Goal: Task Accomplishment & Management: Manage account settings

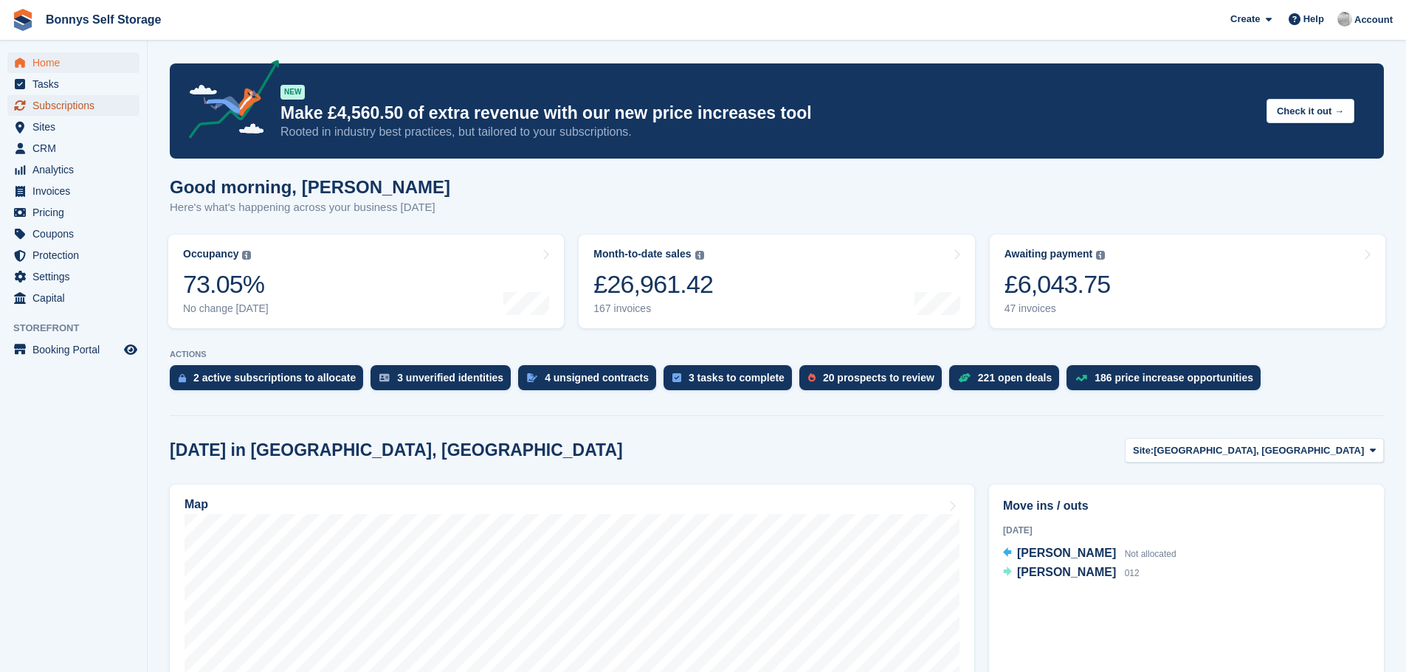
click at [55, 108] on span "Subscriptions" at bounding box center [76, 105] width 89 height 21
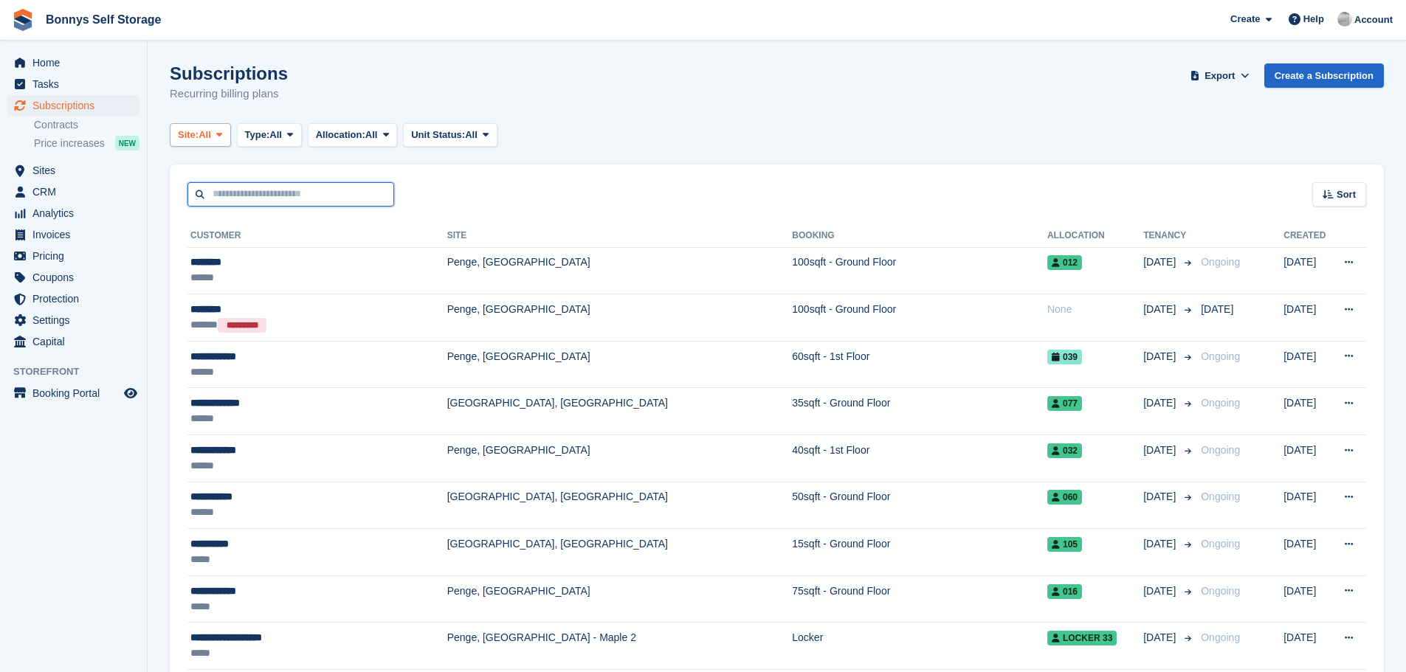
drag, startPoint x: 213, startPoint y: 189, endPoint x: 213, endPoint y: 143, distance: 45.8
click at [214, 189] on input "text" at bounding box center [290, 194] width 207 height 24
type input "*****"
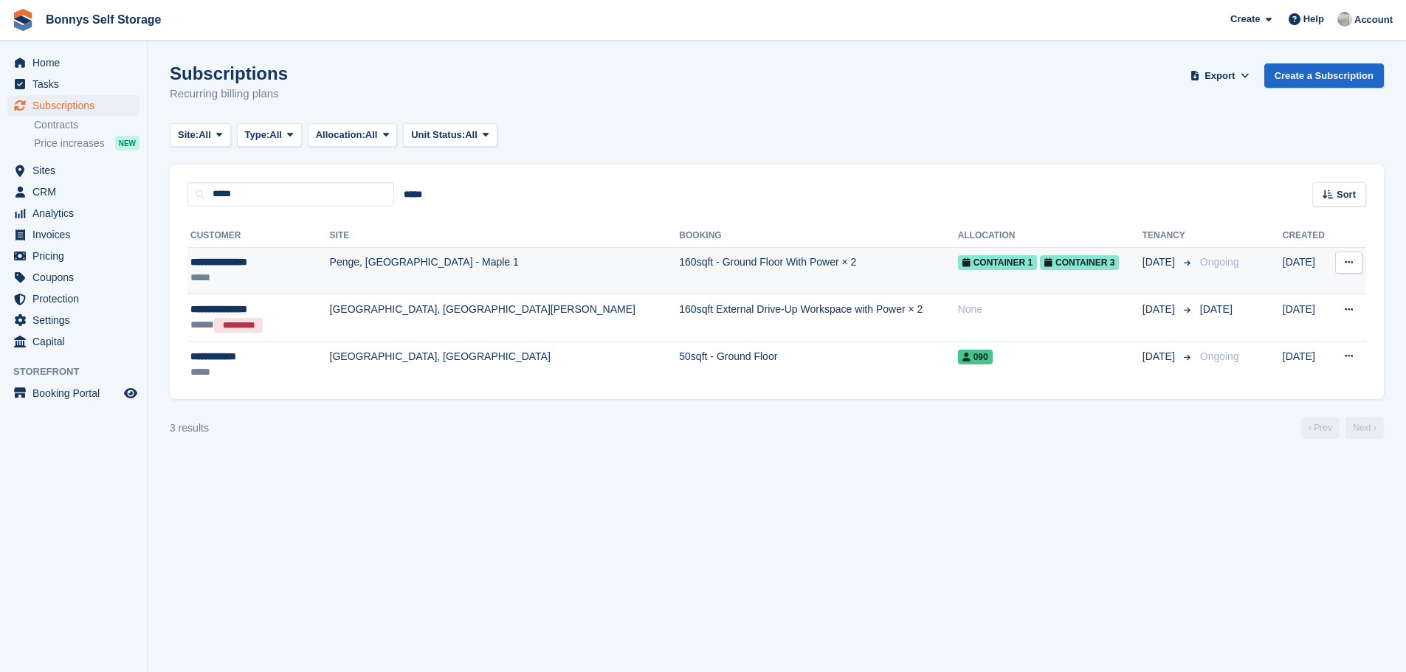
click at [227, 260] on div "**********" at bounding box center [250, 262] width 121 height 15
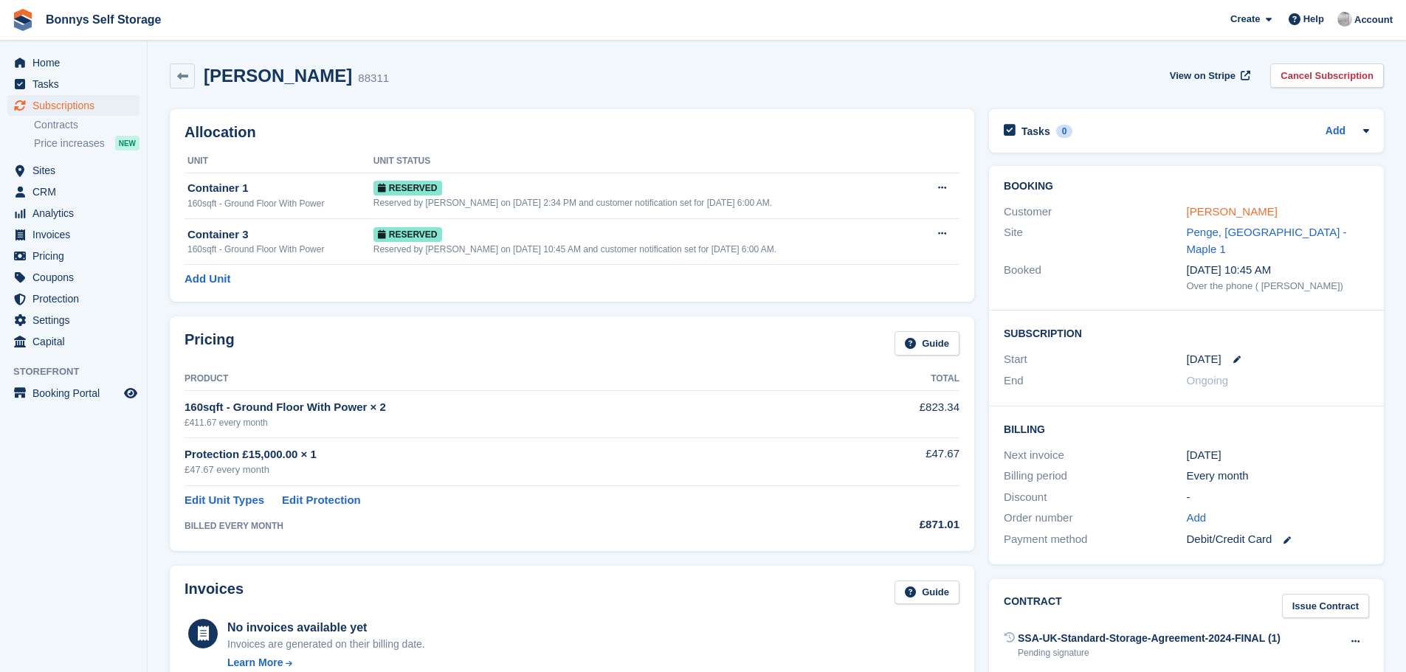
click at [1251, 210] on link "Linda Macdonald" at bounding box center [1232, 211] width 91 height 13
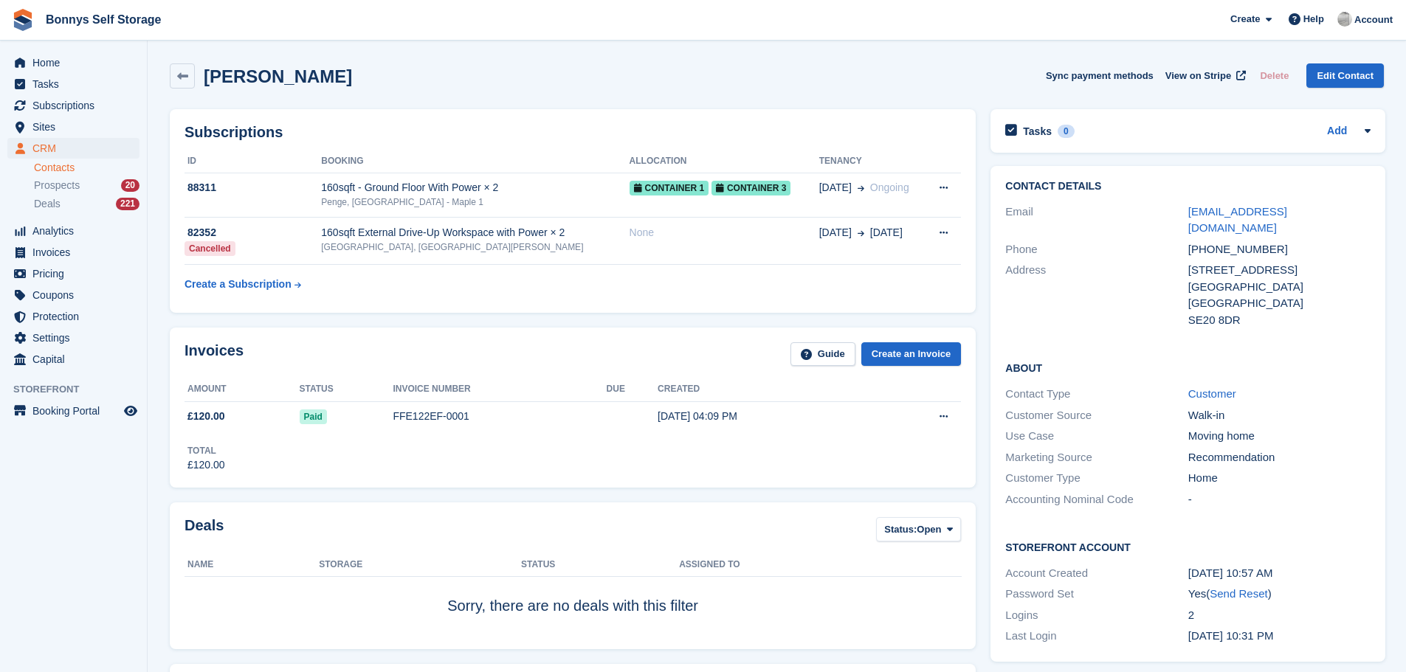
scroll to position [369, 0]
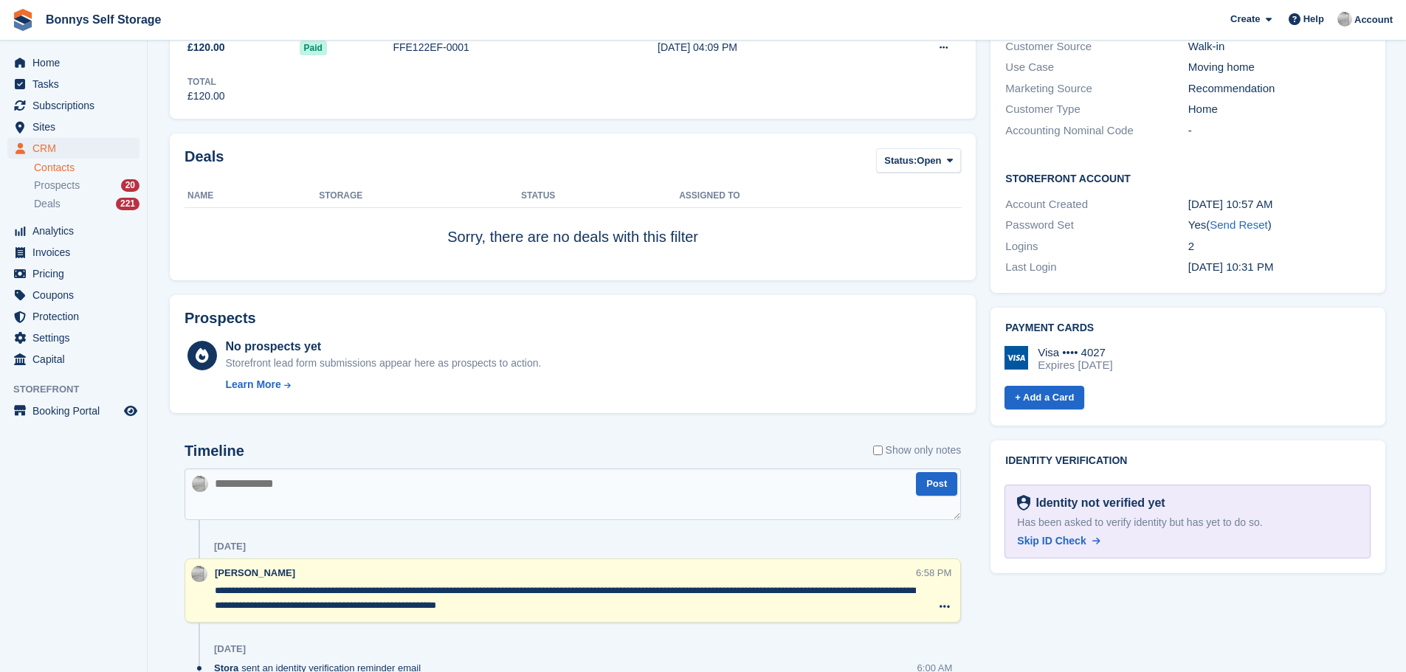
drag, startPoint x: 1111, startPoint y: 335, endPoint x: 1079, endPoint y: 329, distance: 32.3
click at [1079, 346] on div "Visa •••• 4027" at bounding box center [1074, 352] width 75 height 13
copy div "4027"
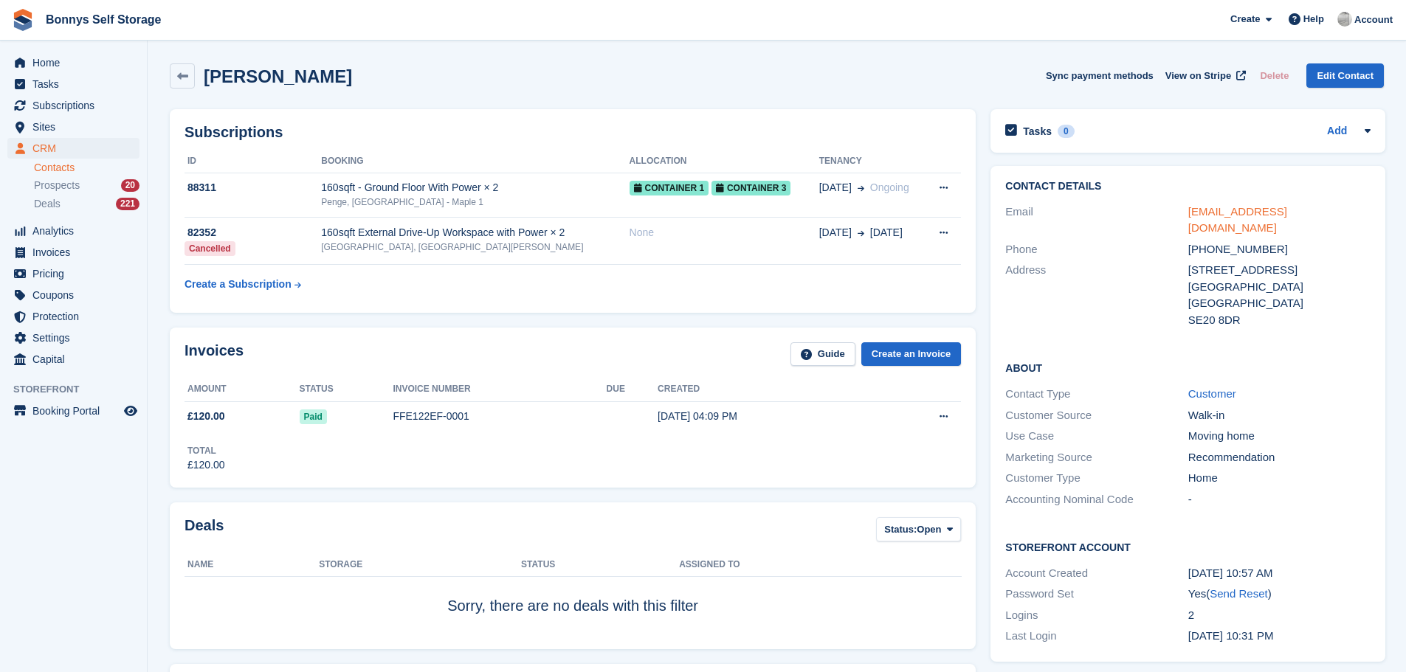
click at [1246, 209] on link "teapotmum@hotmail.com" at bounding box center [1237, 220] width 99 height 30
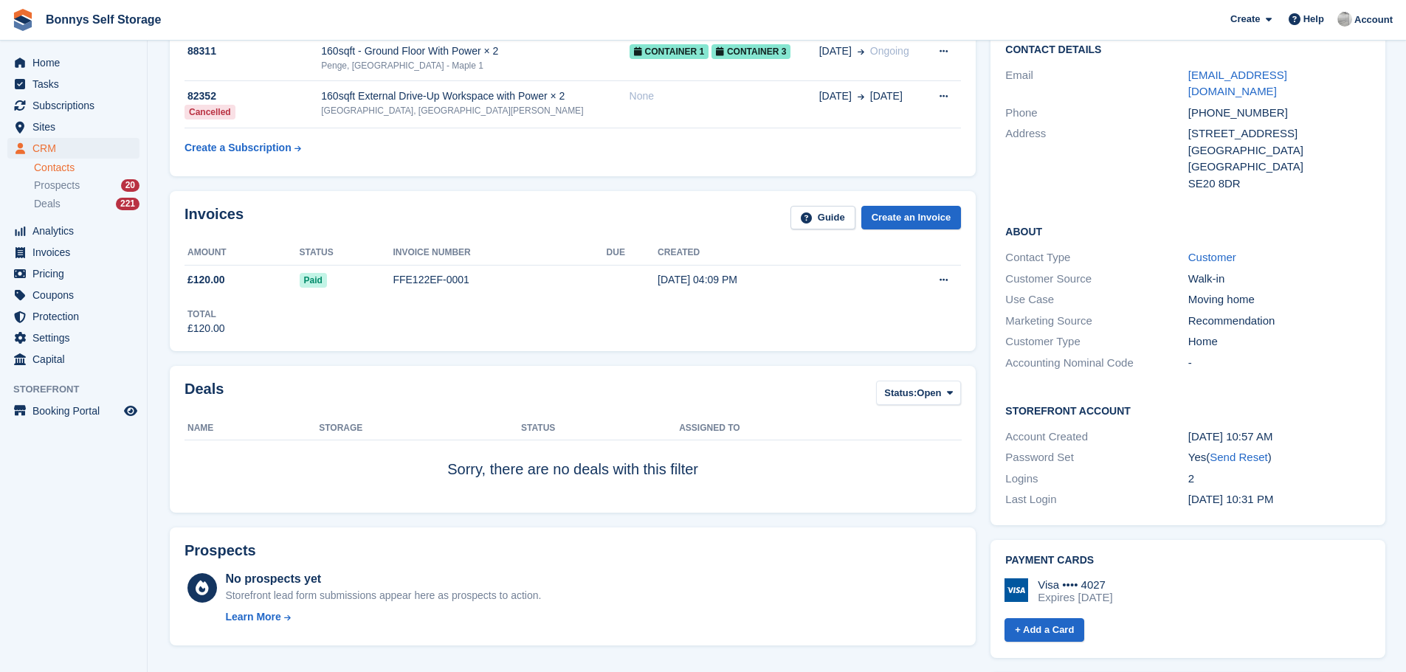
scroll to position [443, 0]
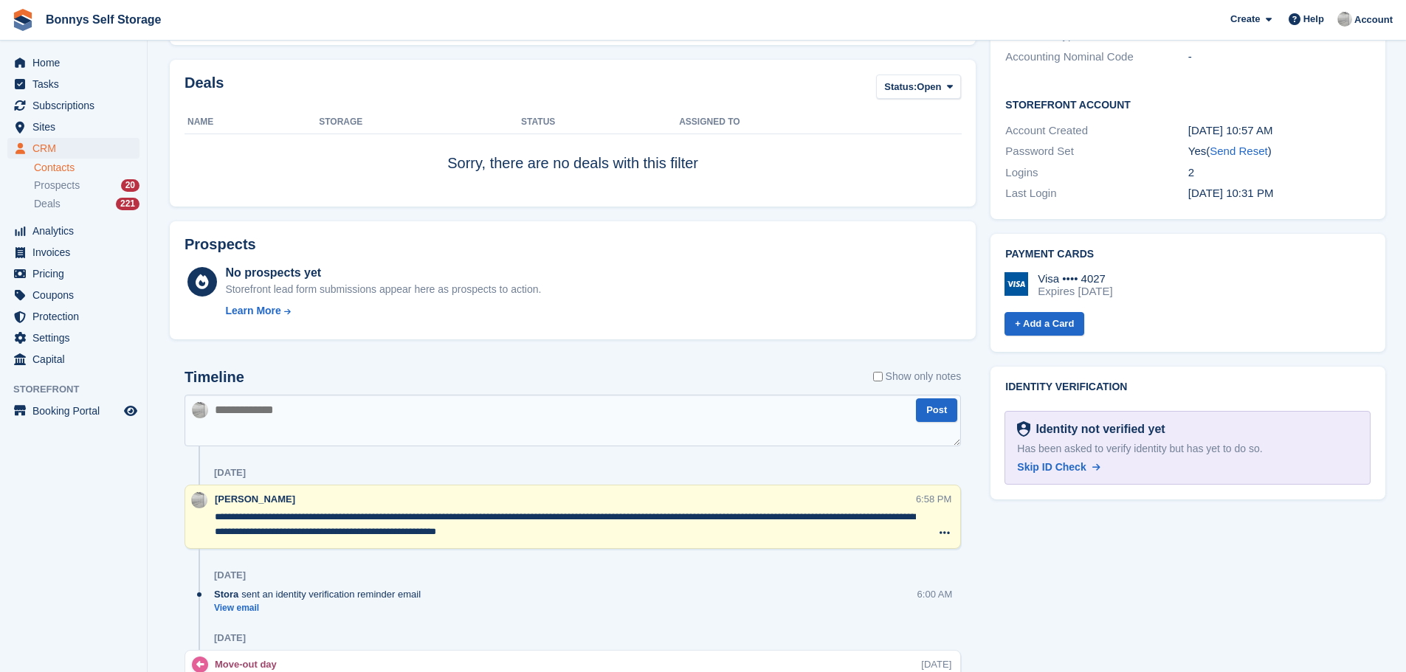
click at [1209, 322] on div "Payment cards Visa •••• 4027 Expires June 2029 + Add a Card" at bounding box center [1187, 293] width 395 height 119
click at [63, 106] on span "Subscriptions" at bounding box center [76, 105] width 89 height 21
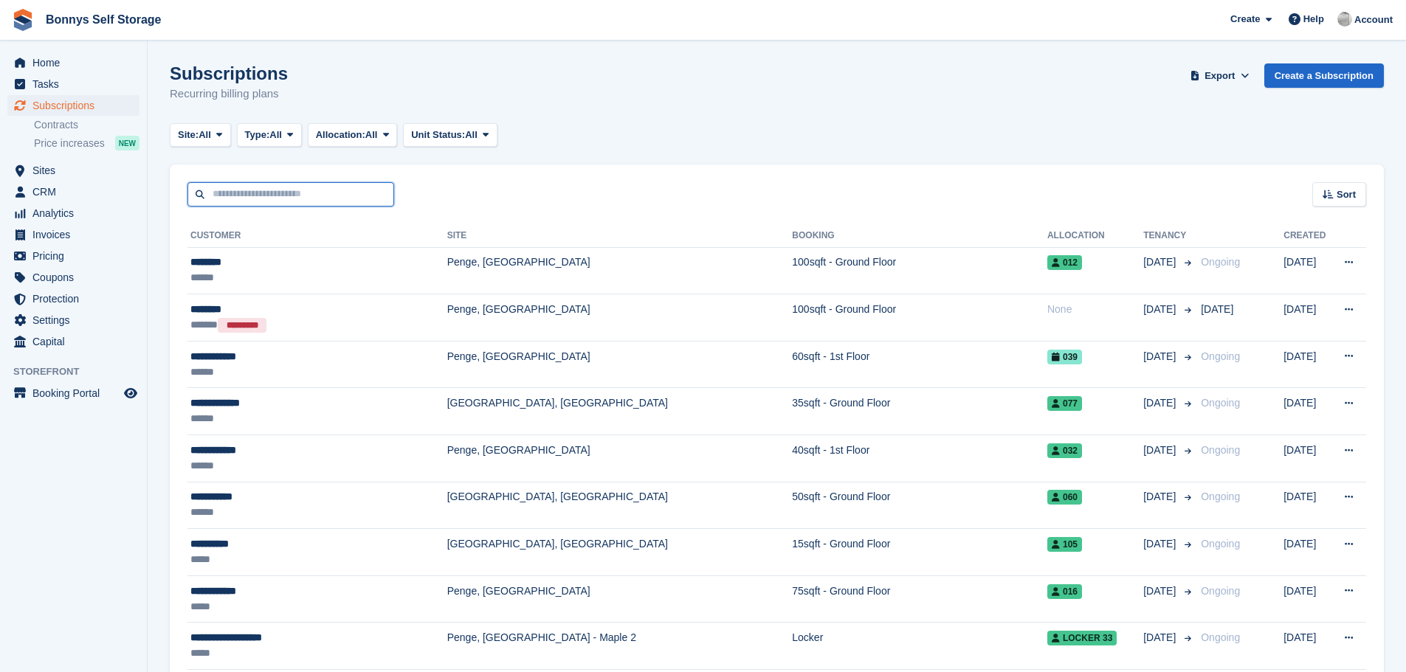
click at [224, 196] on input "text" at bounding box center [290, 194] width 207 height 24
type input "****"
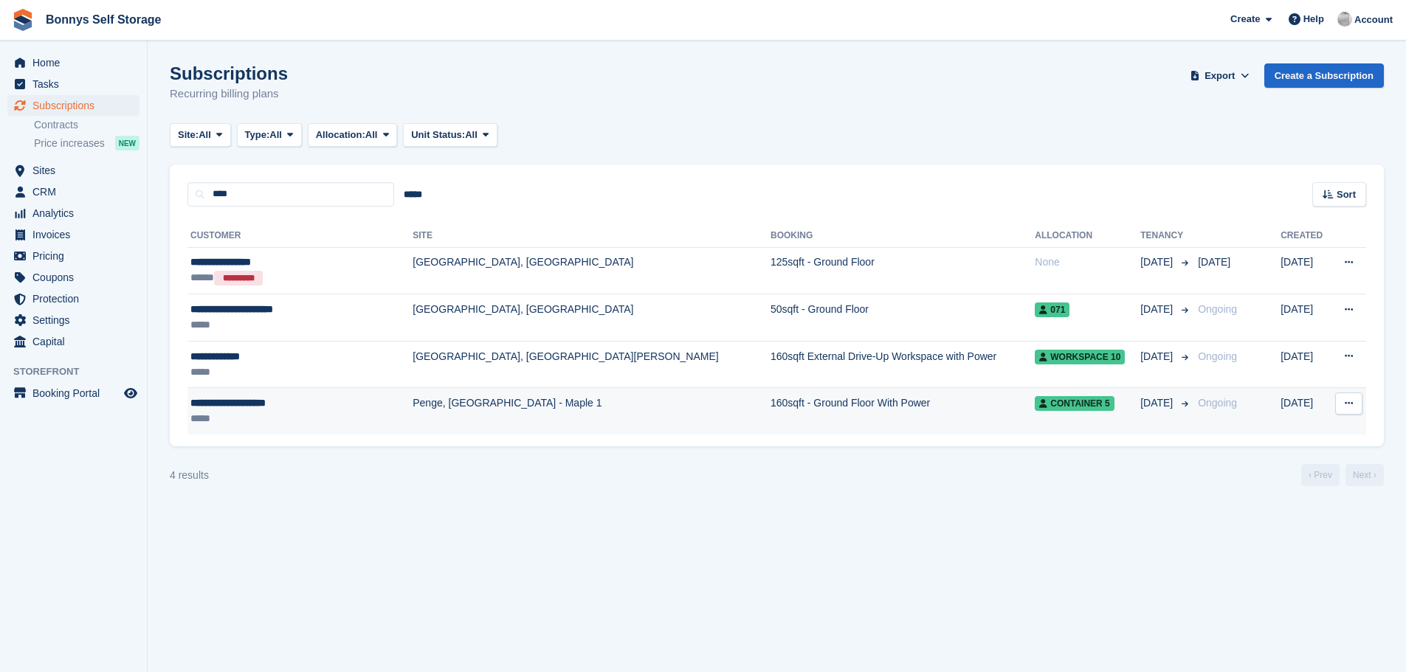
click at [253, 404] on div "**********" at bounding box center [285, 403] width 190 height 15
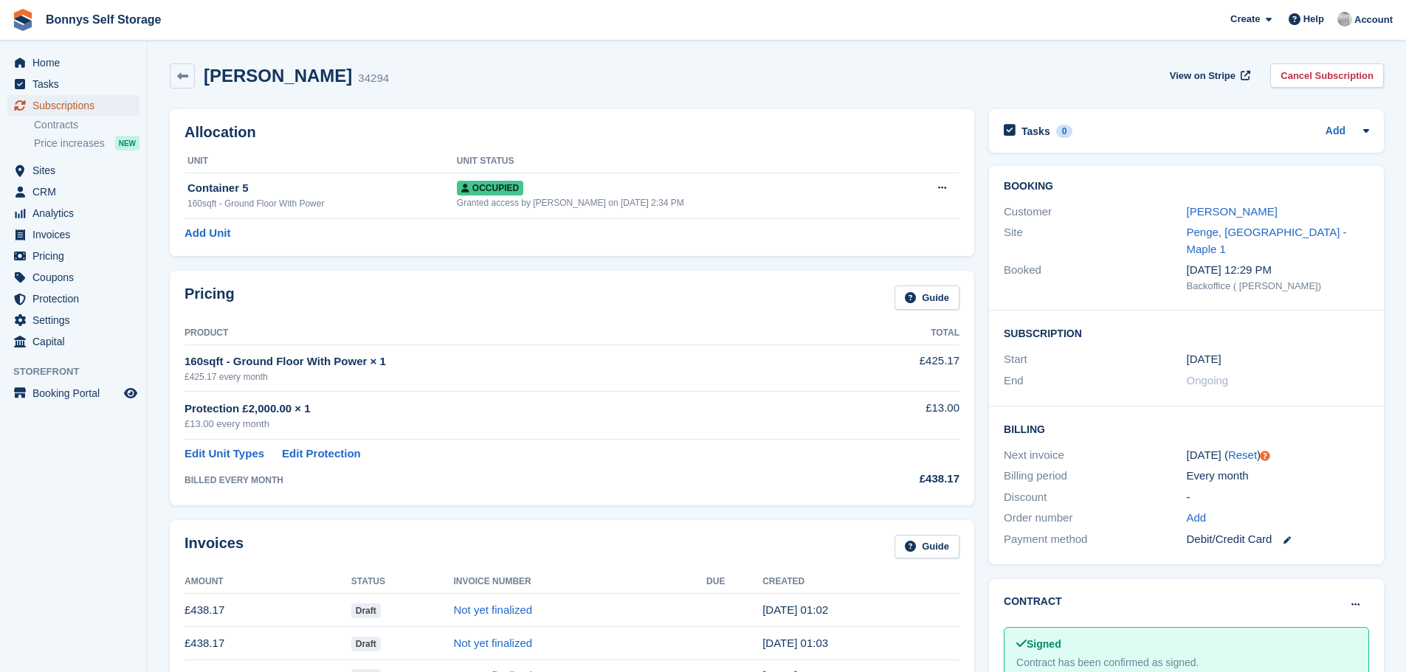
click at [67, 103] on span "Subscriptions" at bounding box center [76, 105] width 89 height 21
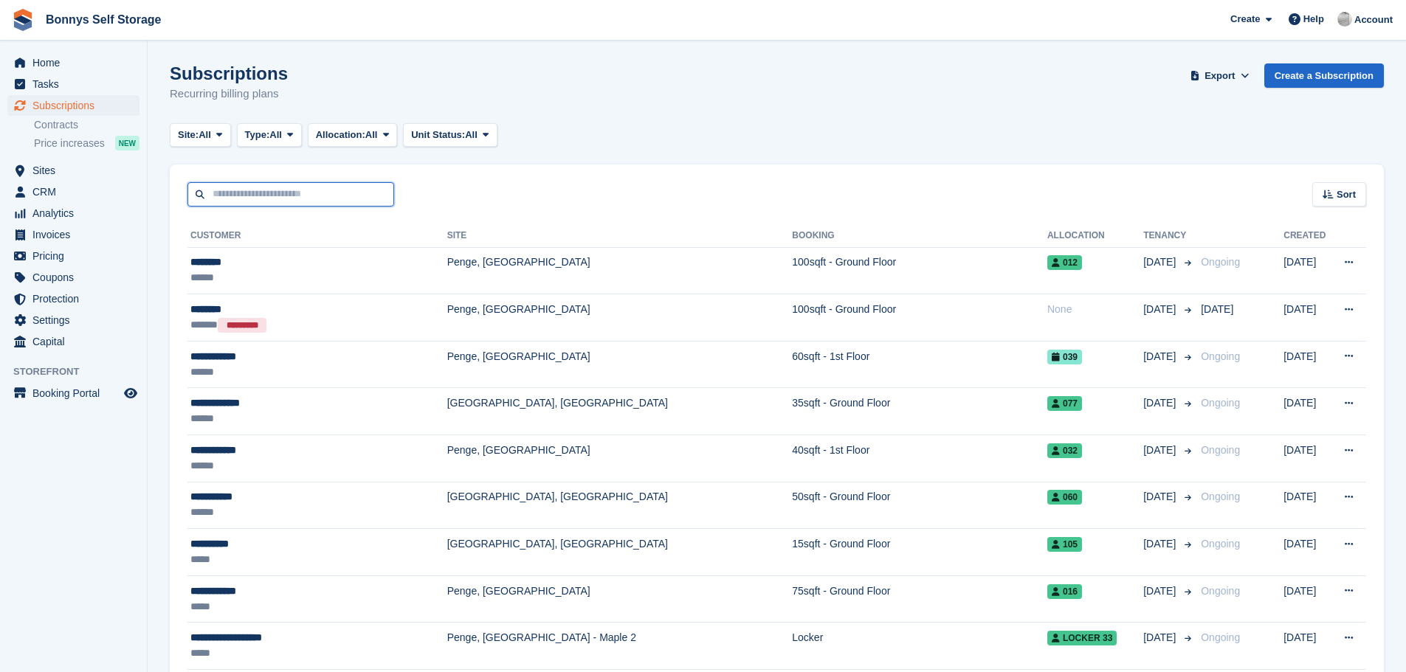
click at [224, 198] on input "text" at bounding box center [290, 194] width 207 height 24
type input "******"
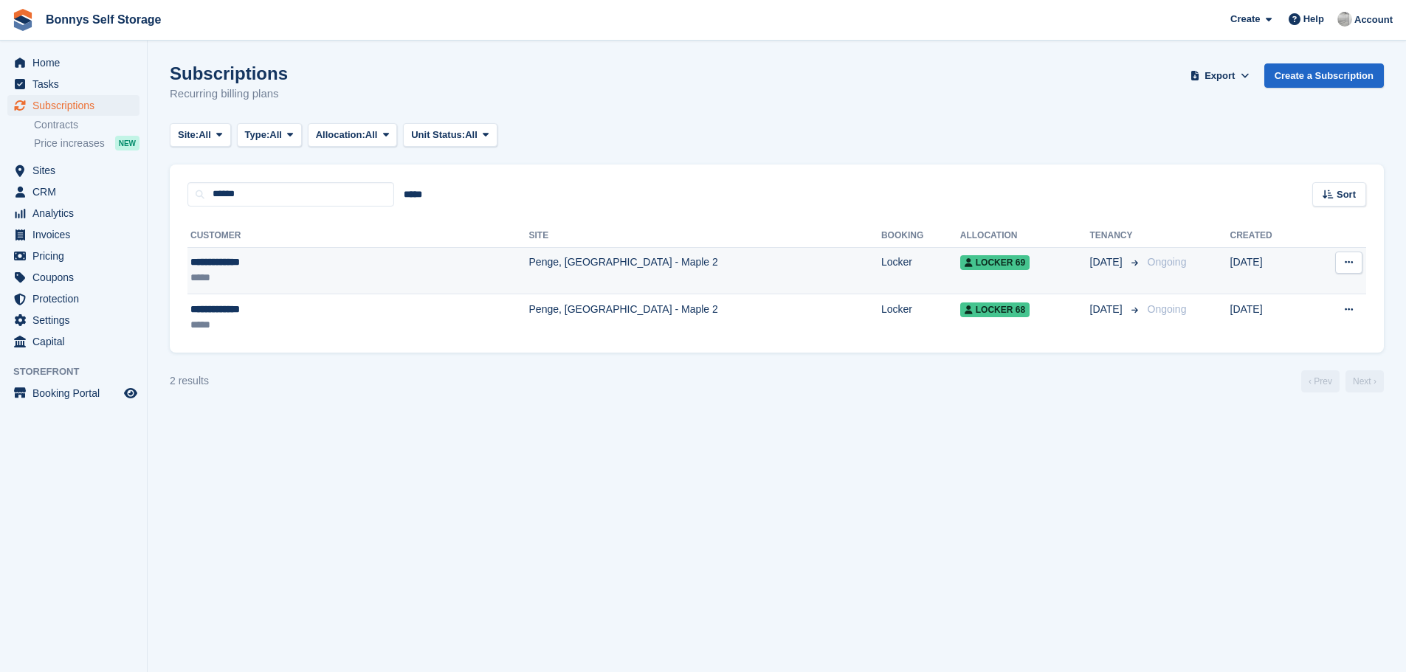
click at [529, 258] on td "Penge, [GEOGRAPHIC_DATA] - Maple 2" at bounding box center [705, 270] width 352 height 47
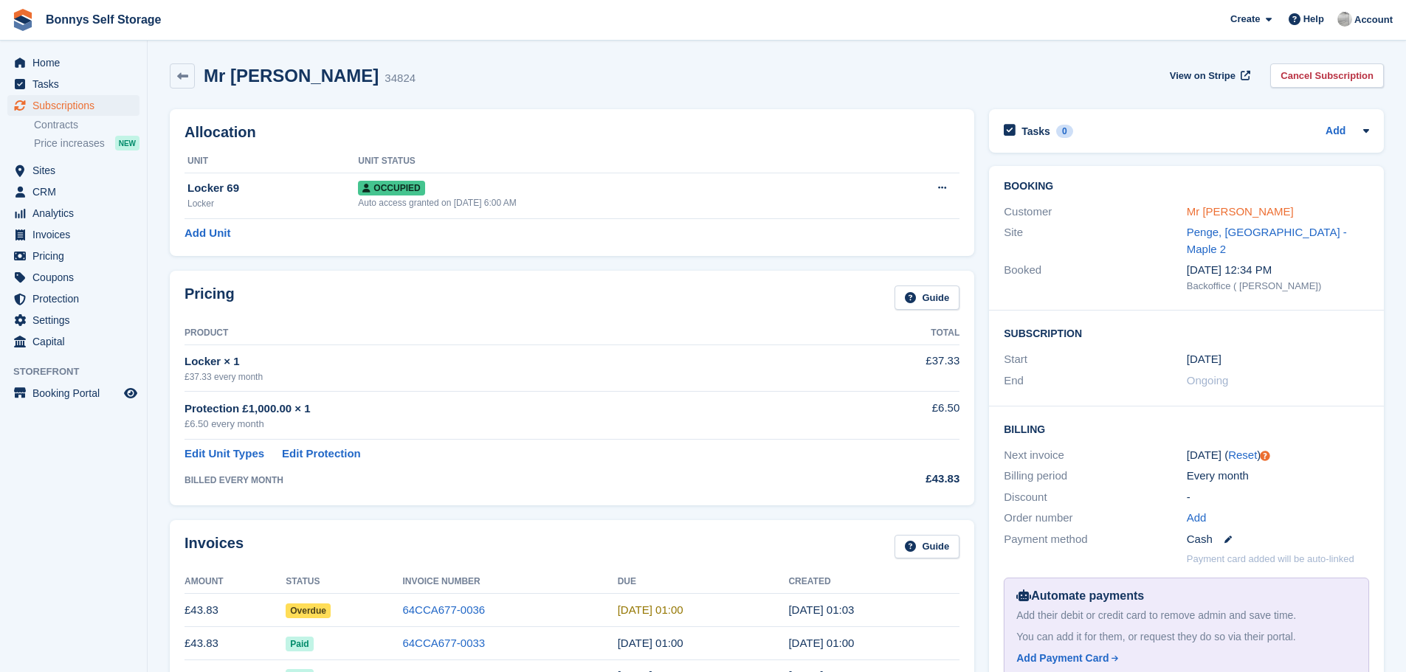
click at [1225, 212] on link "Mr [PERSON_NAME]" at bounding box center [1240, 211] width 107 height 13
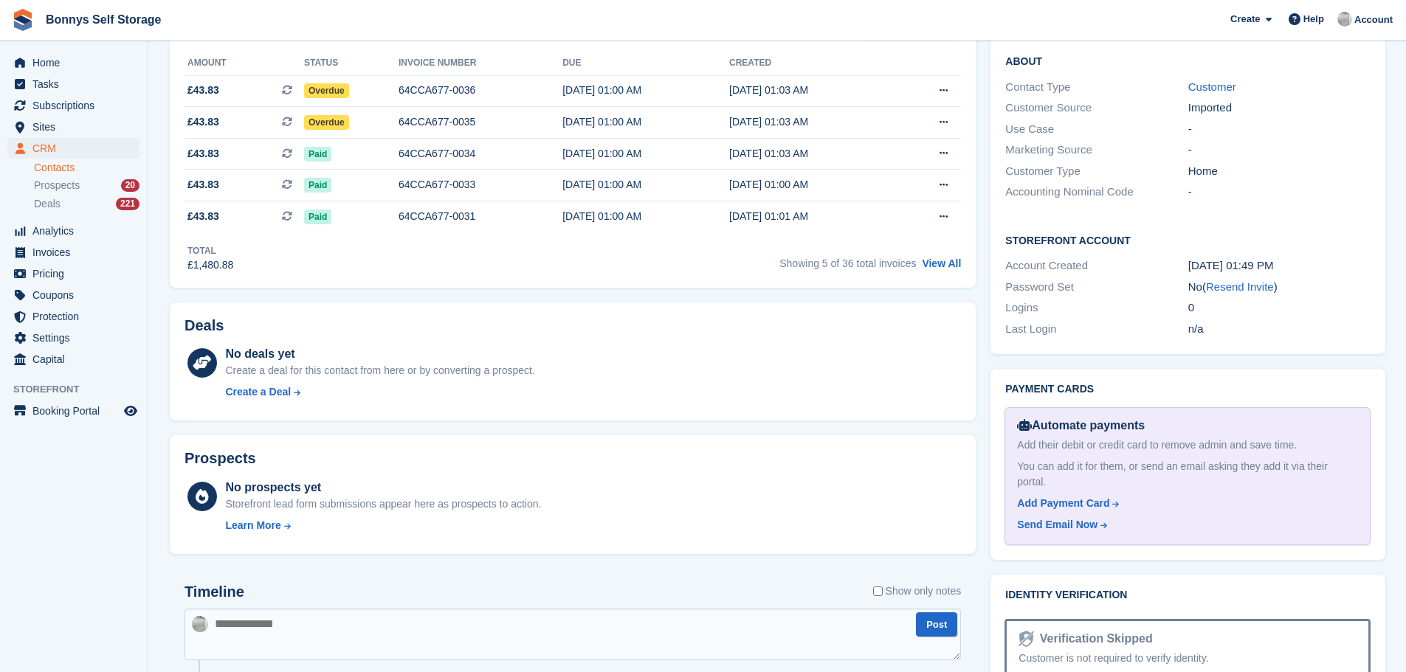
scroll to position [443, 0]
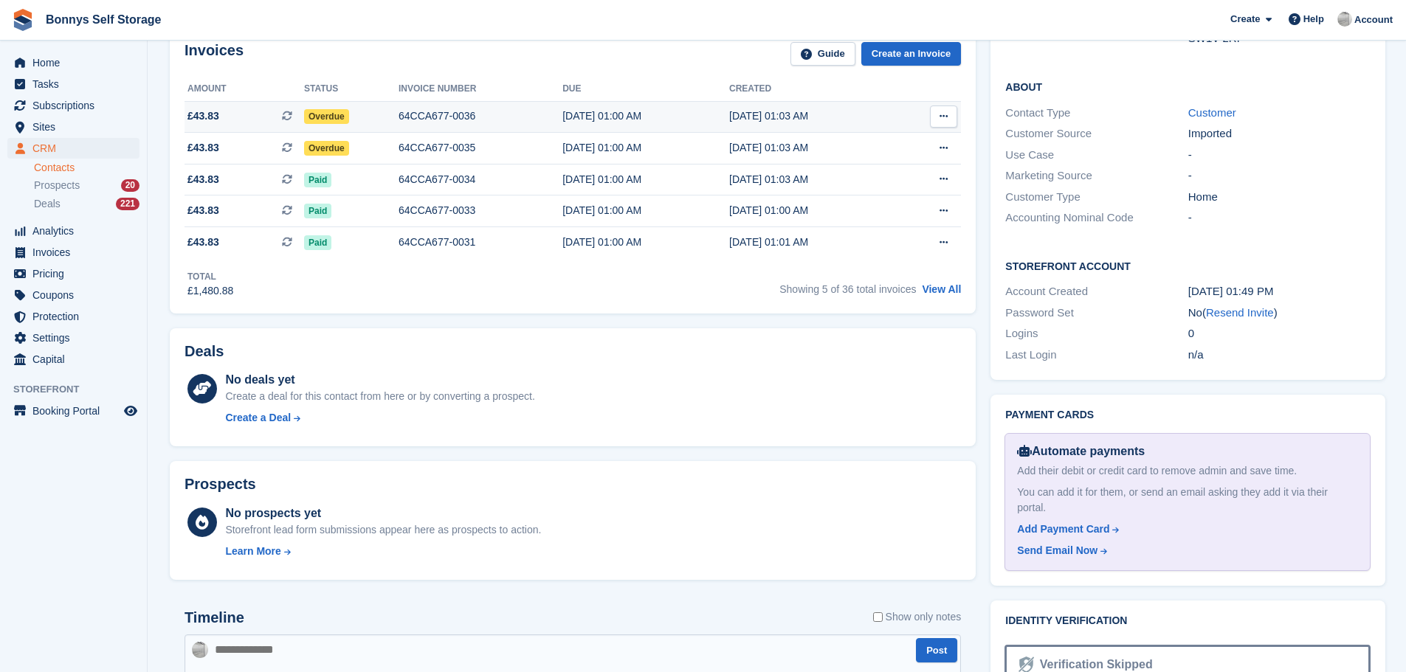
click at [407, 109] on div "64CCA677-0036" at bounding box center [480, 115] width 164 height 15
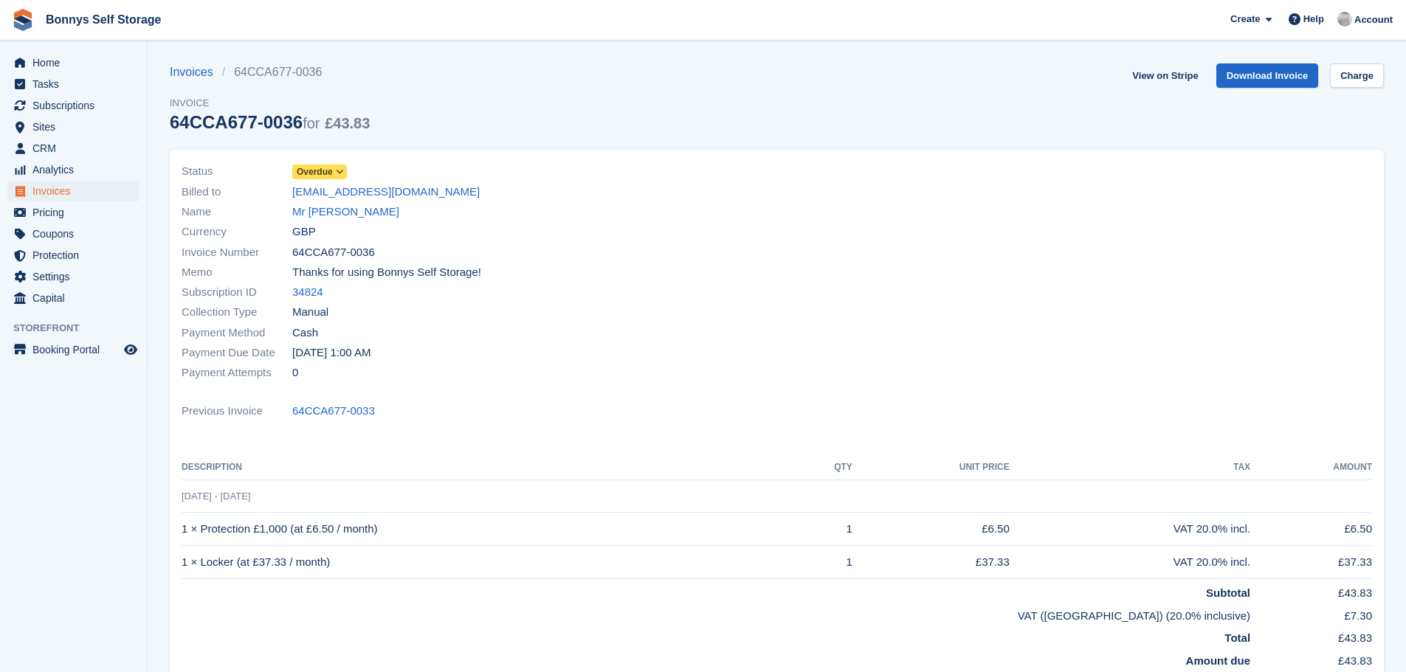
click at [337, 170] on icon at bounding box center [340, 172] width 8 height 9
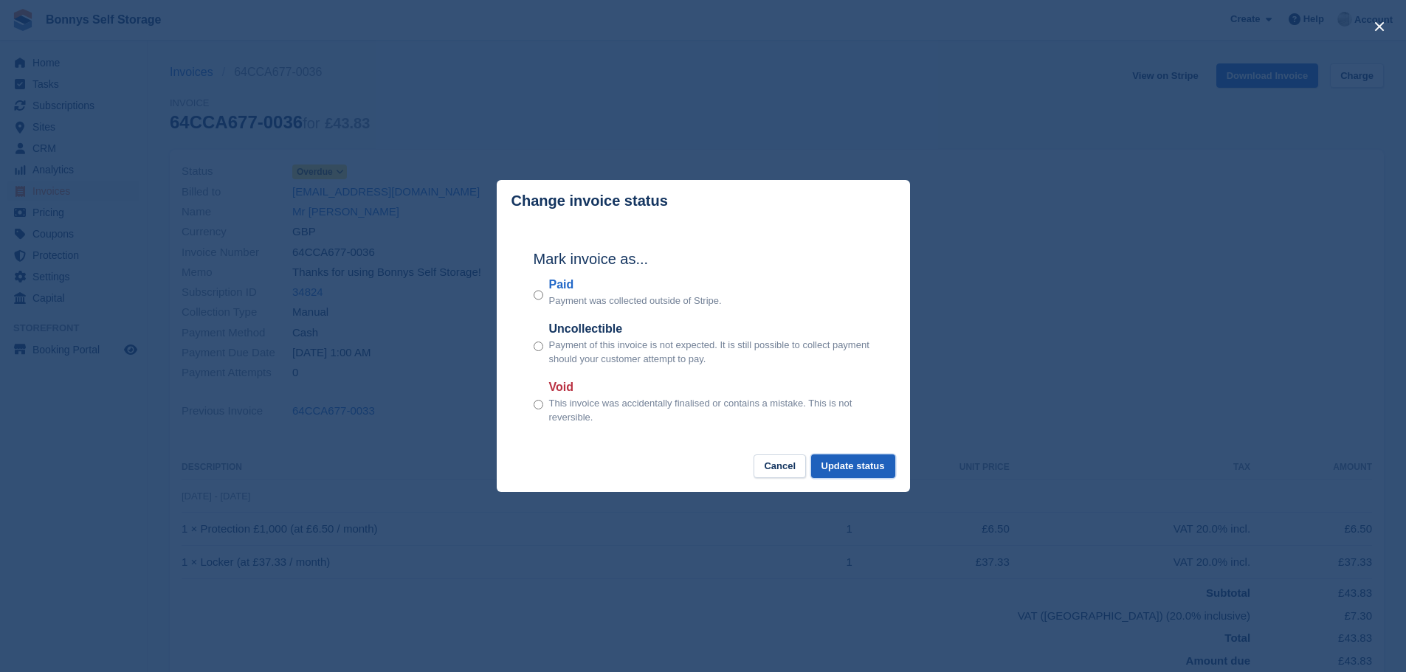
click at [874, 466] on button "Update status" at bounding box center [853, 467] width 84 height 24
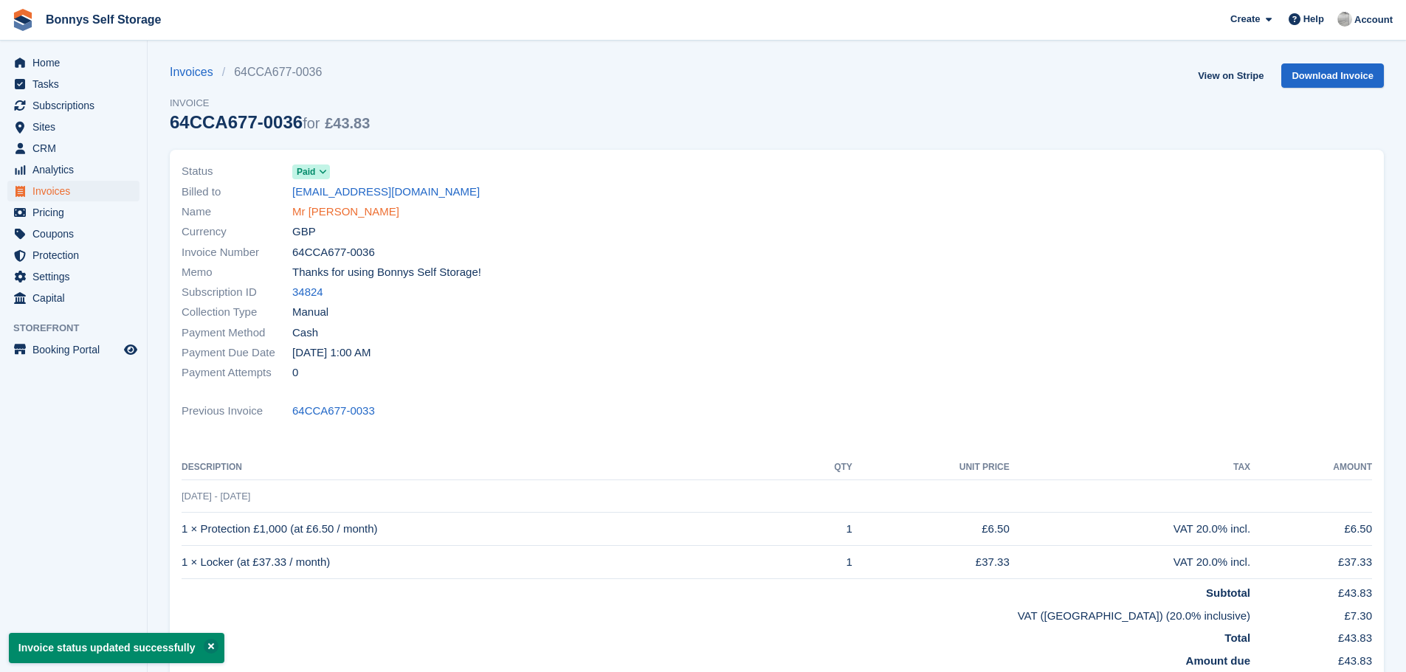
click at [329, 213] on link "Mr [PERSON_NAME]" at bounding box center [345, 212] width 107 height 17
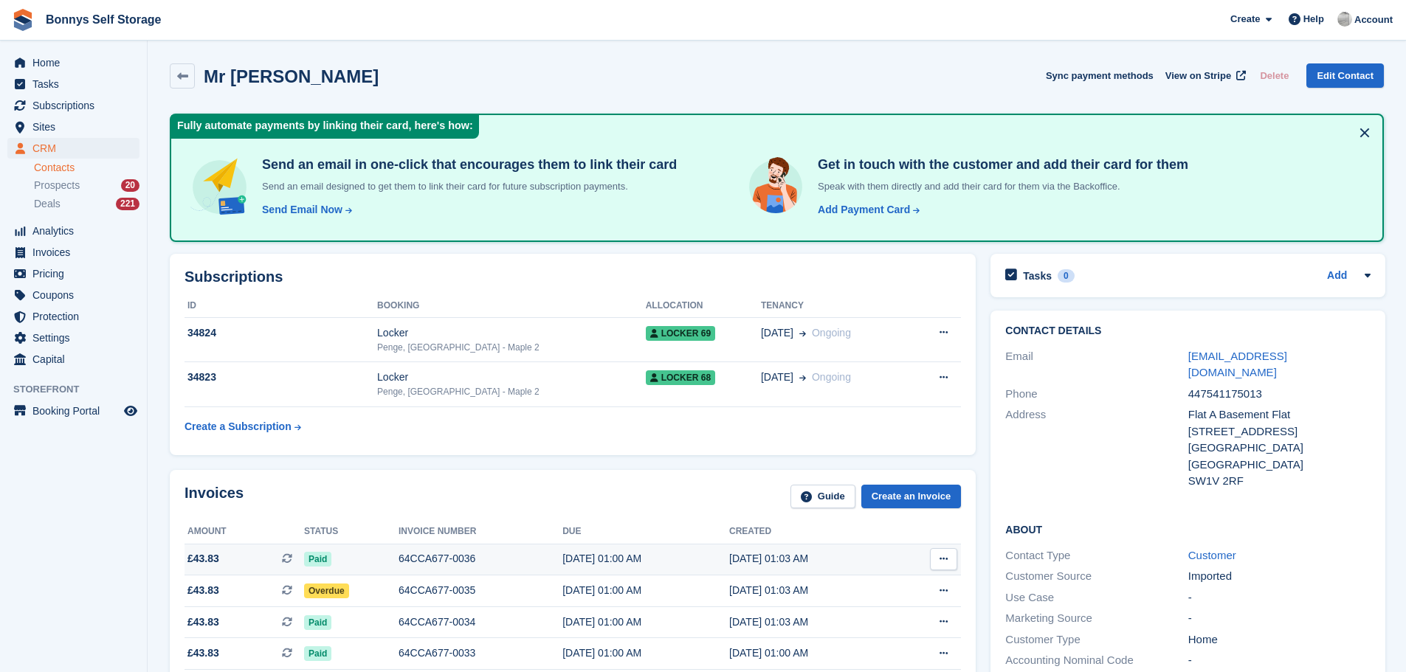
click at [437, 556] on div "64CCA677-0036" at bounding box center [480, 558] width 164 height 15
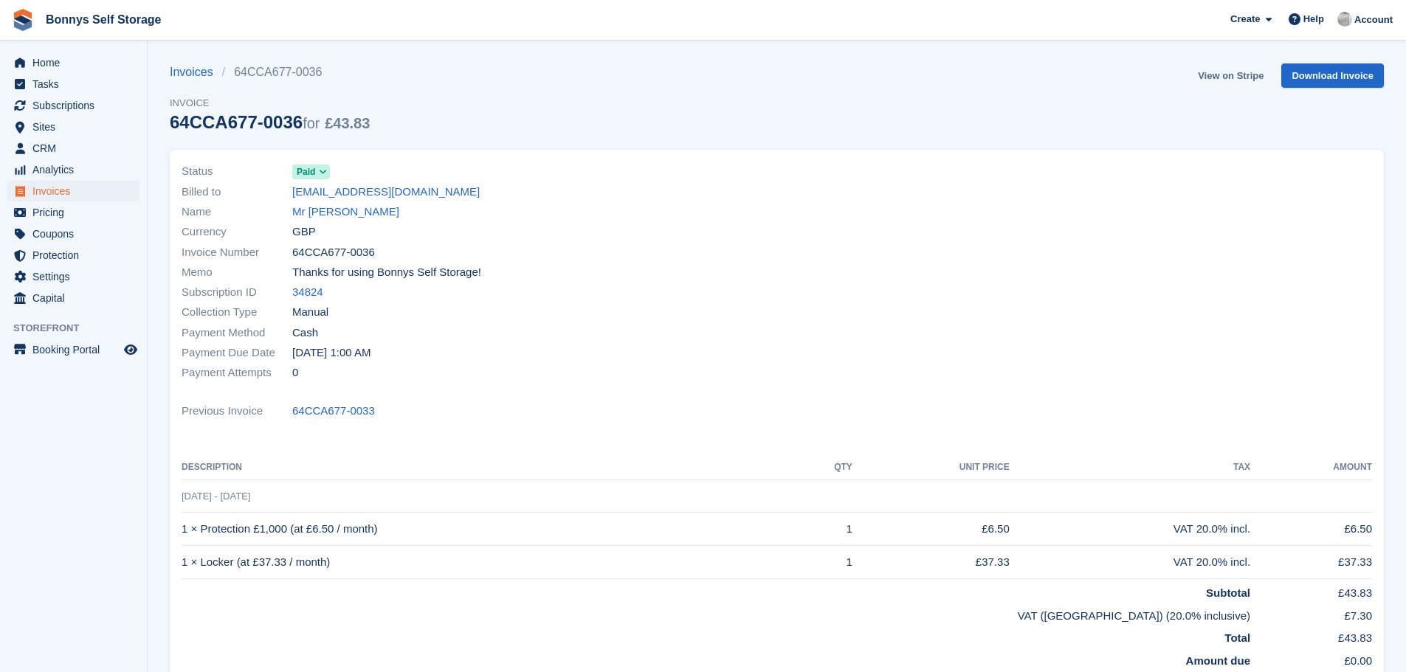
click at [1231, 80] on link "View on Stripe" at bounding box center [1230, 75] width 77 height 24
click at [313, 212] on link "Mr [PERSON_NAME]" at bounding box center [345, 212] width 107 height 17
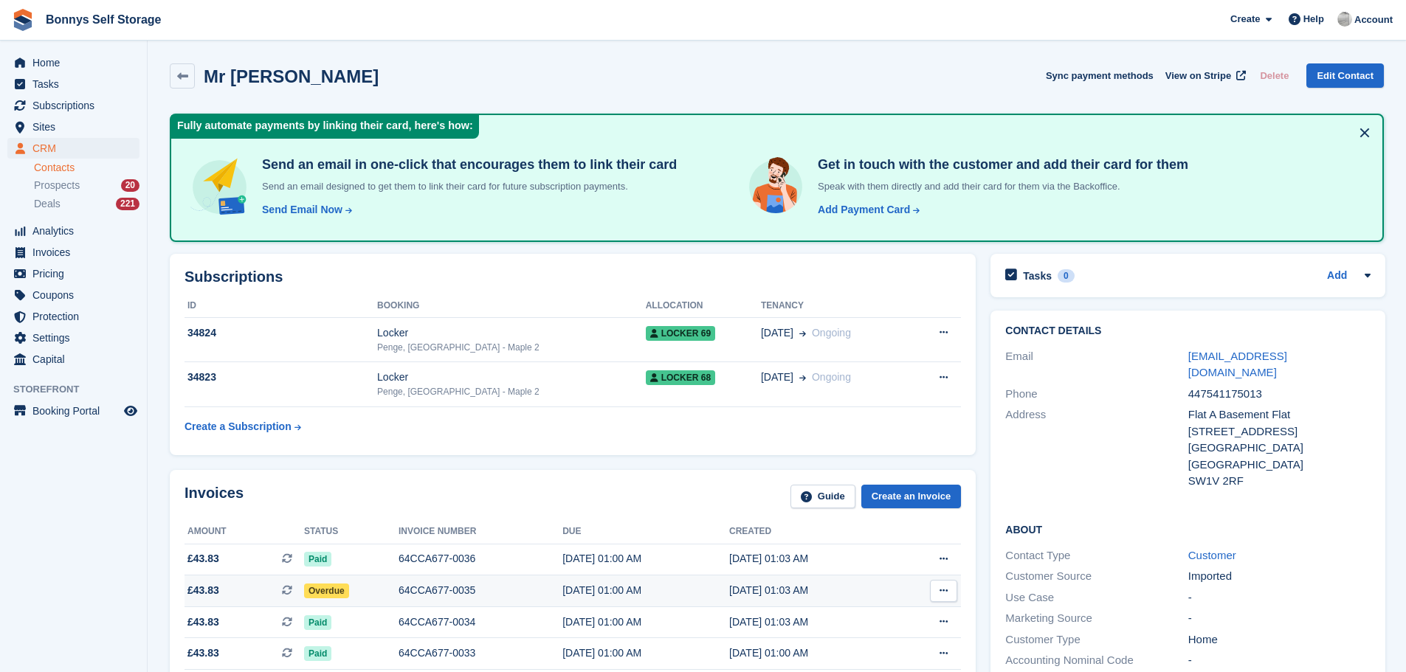
click at [435, 590] on div "64CCA677-0035" at bounding box center [480, 590] width 164 height 15
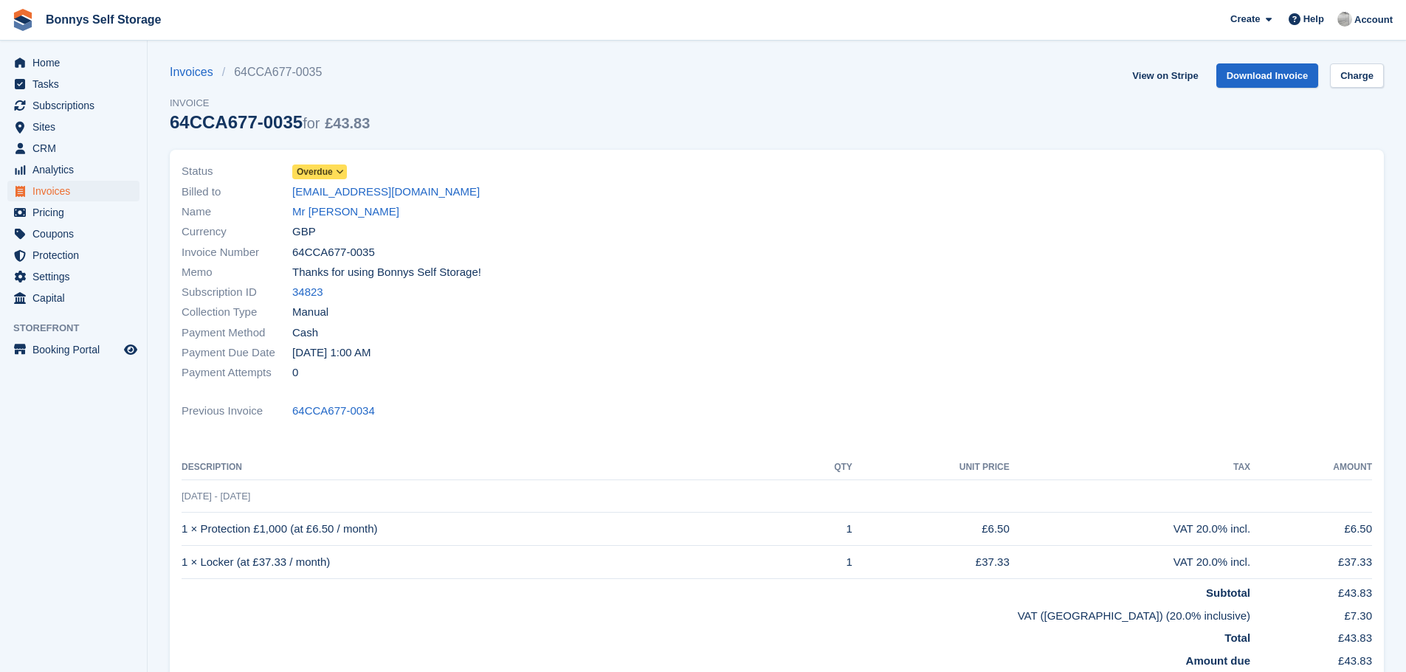
click at [338, 169] on icon at bounding box center [340, 172] width 8 height 9
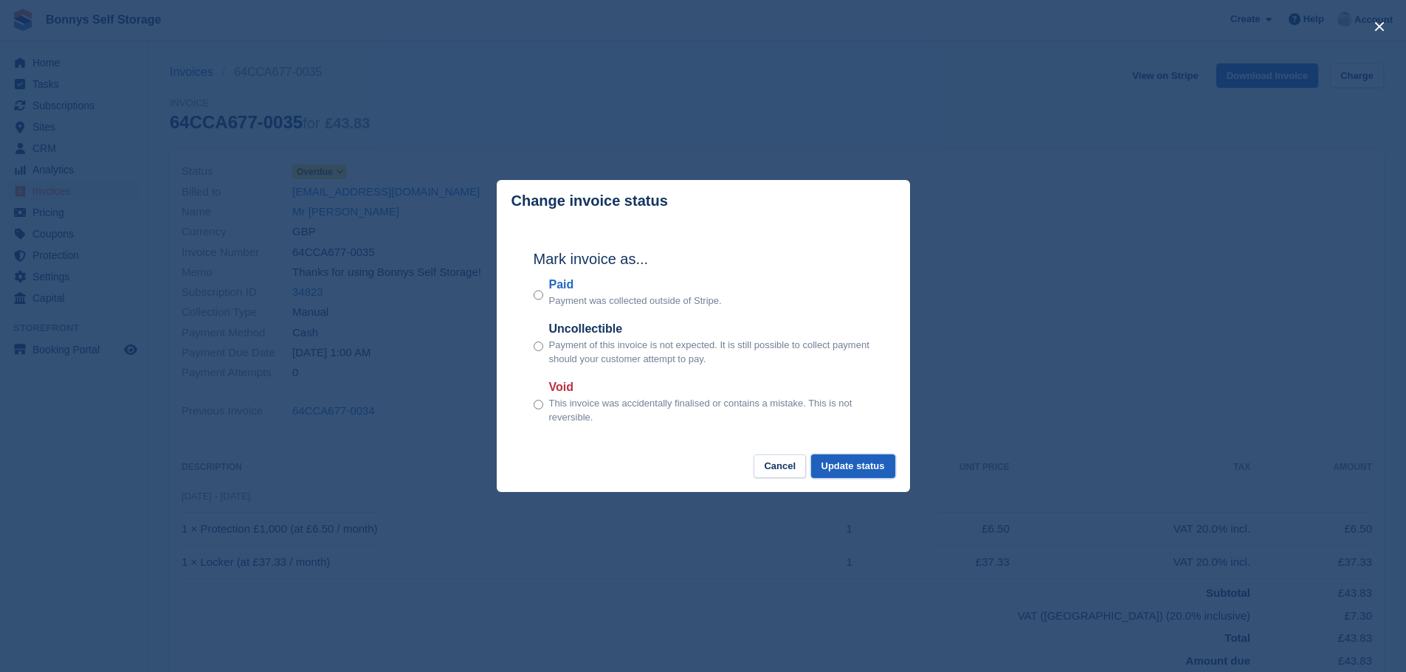
click at [860, 467] on button "Update status" at bounding box center [853, 467] width 84 height 24
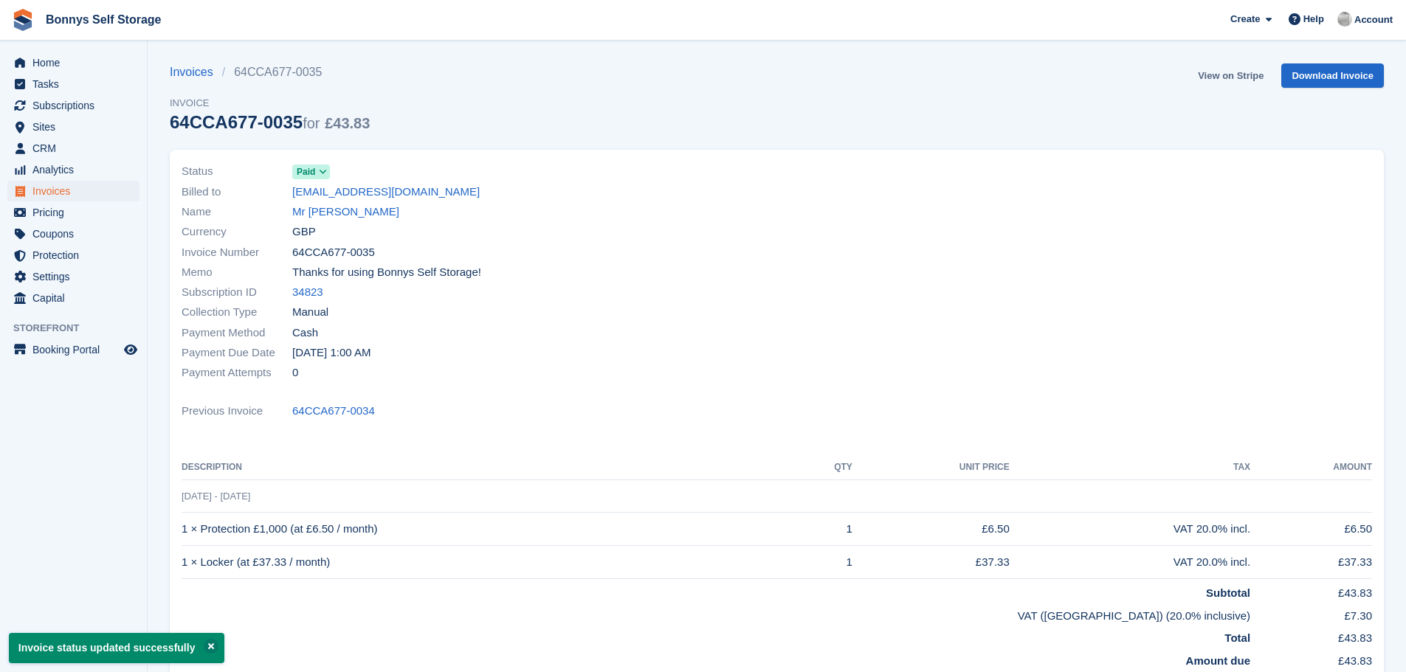
click at [1254, 74] on link "View on Stripe" at bounding box center [1230, 75] width 77 height 24
click at [71, 100] on span "Subscriptions" at bounding box center [76, 105] width 89 height 21
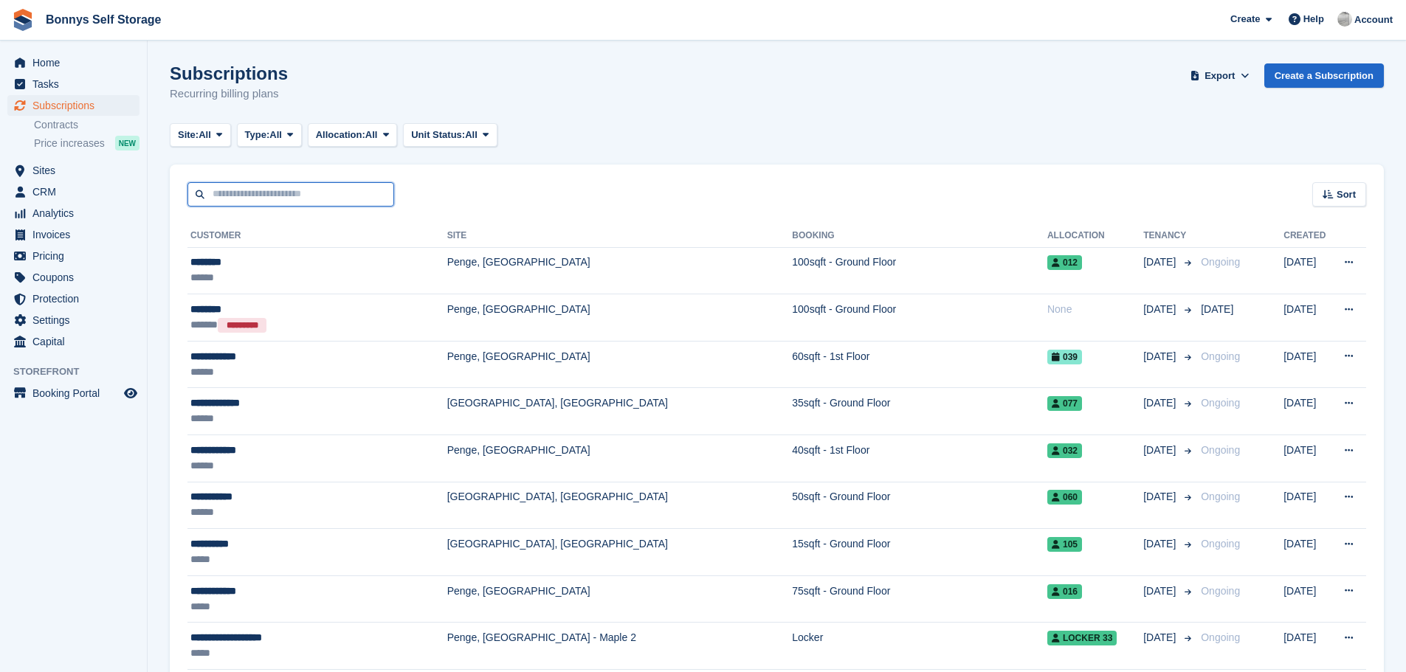
click at [294, 195] on input "text" at bounding box center [290, 194] width 207 height 24
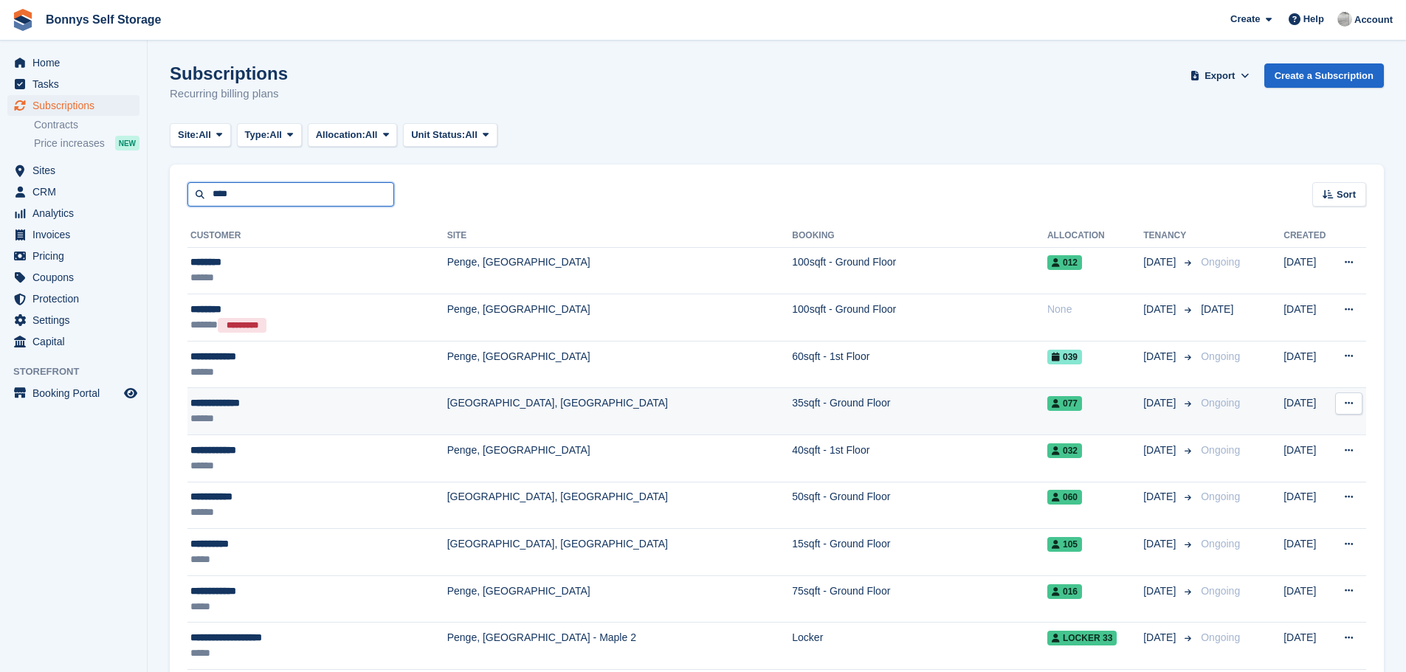
type input "****"
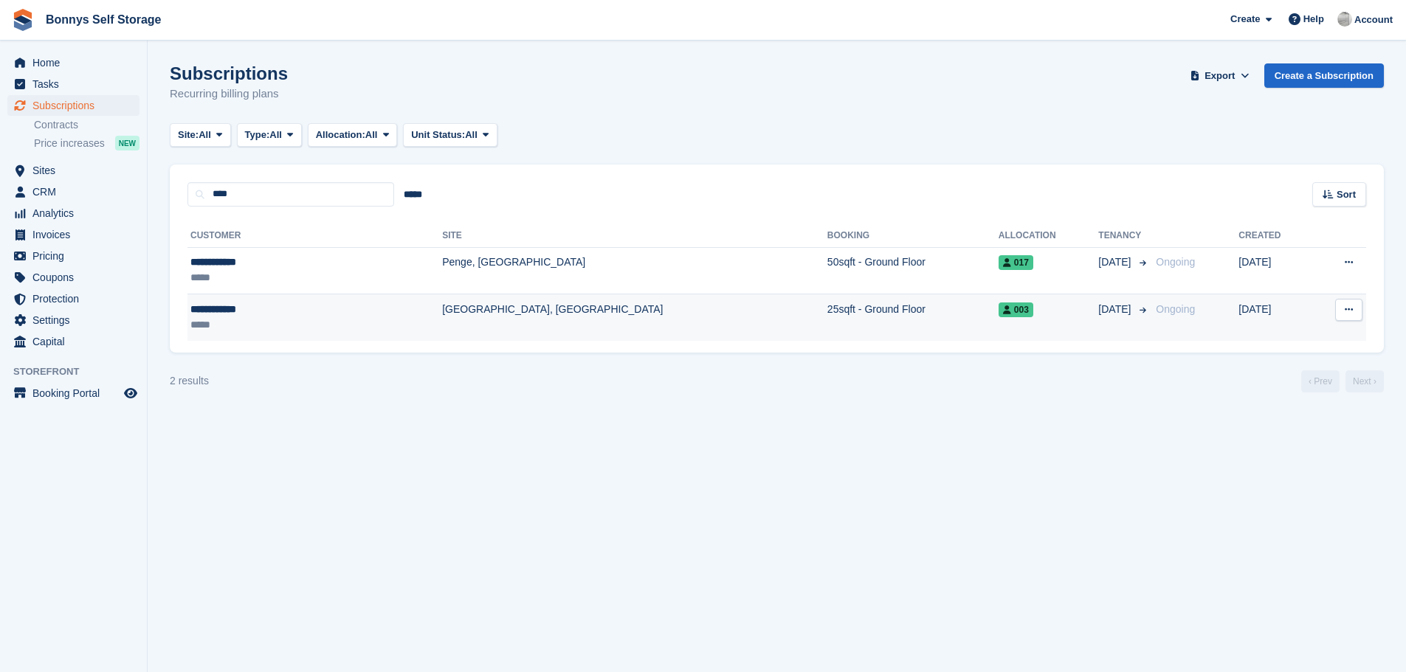
click at [442, 309] on td "[GEOGRAPHIC_DATA], [GEOGRAPHIC_DATA]" at bounding box center [634, 317] width 385 height 46
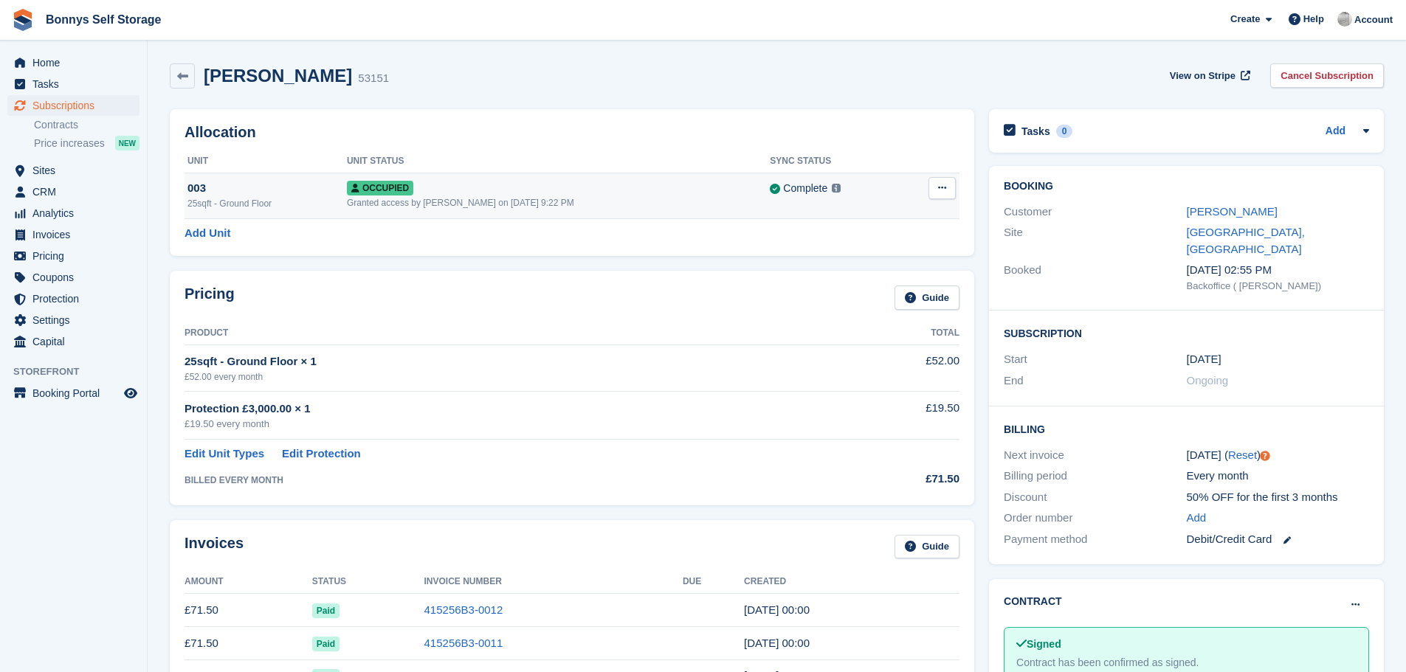
click at [392, 192] on span "Occupied" at bounding box center [380, 188] width 66 height 15
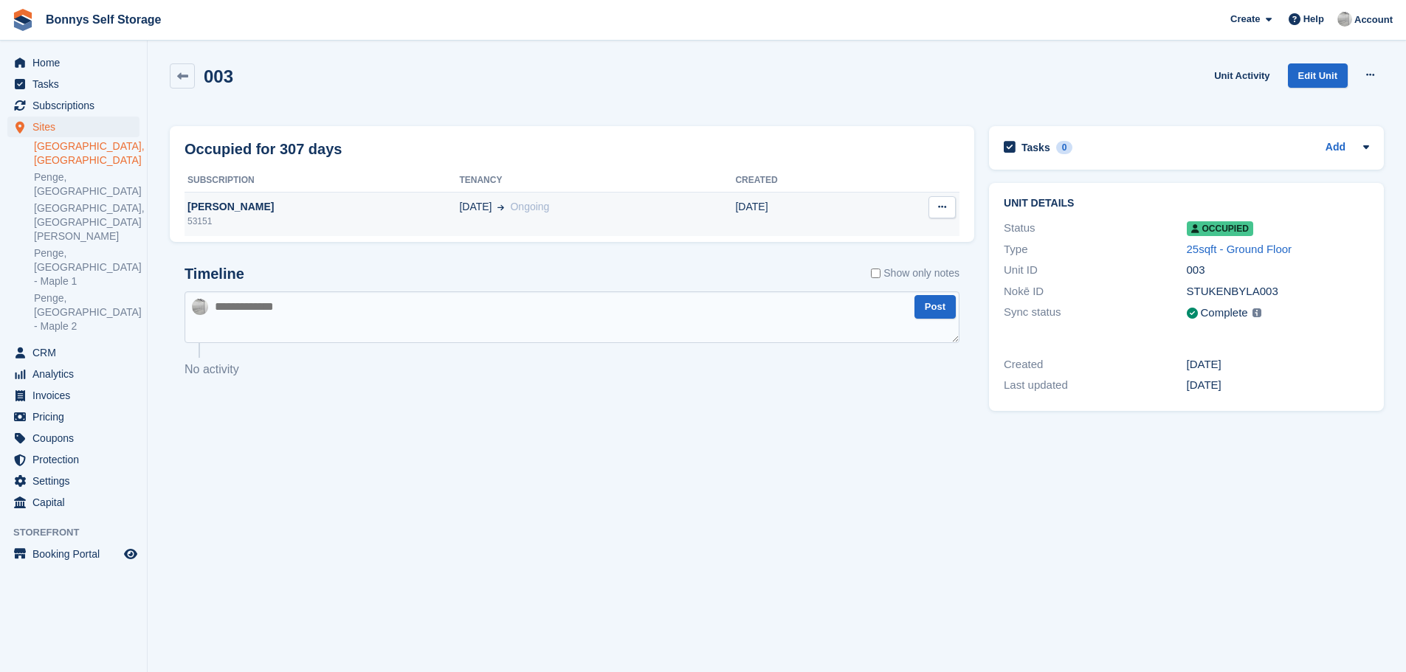
click at [224, 207] on div "[PERSON_NAME]" at bounding box center [321, 206] width 275 height 15
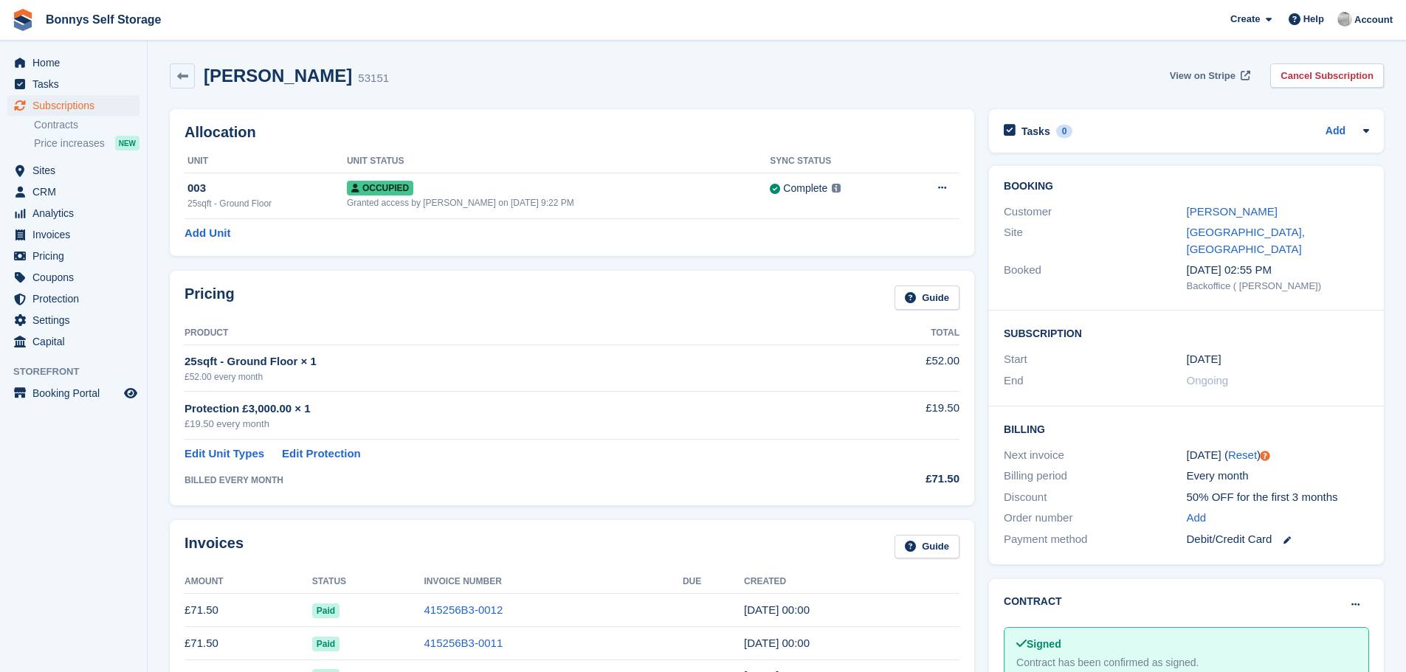
click at [1206, 75] on span "View on Stripe" at bounding box center [1203, 76] width 66 height 15
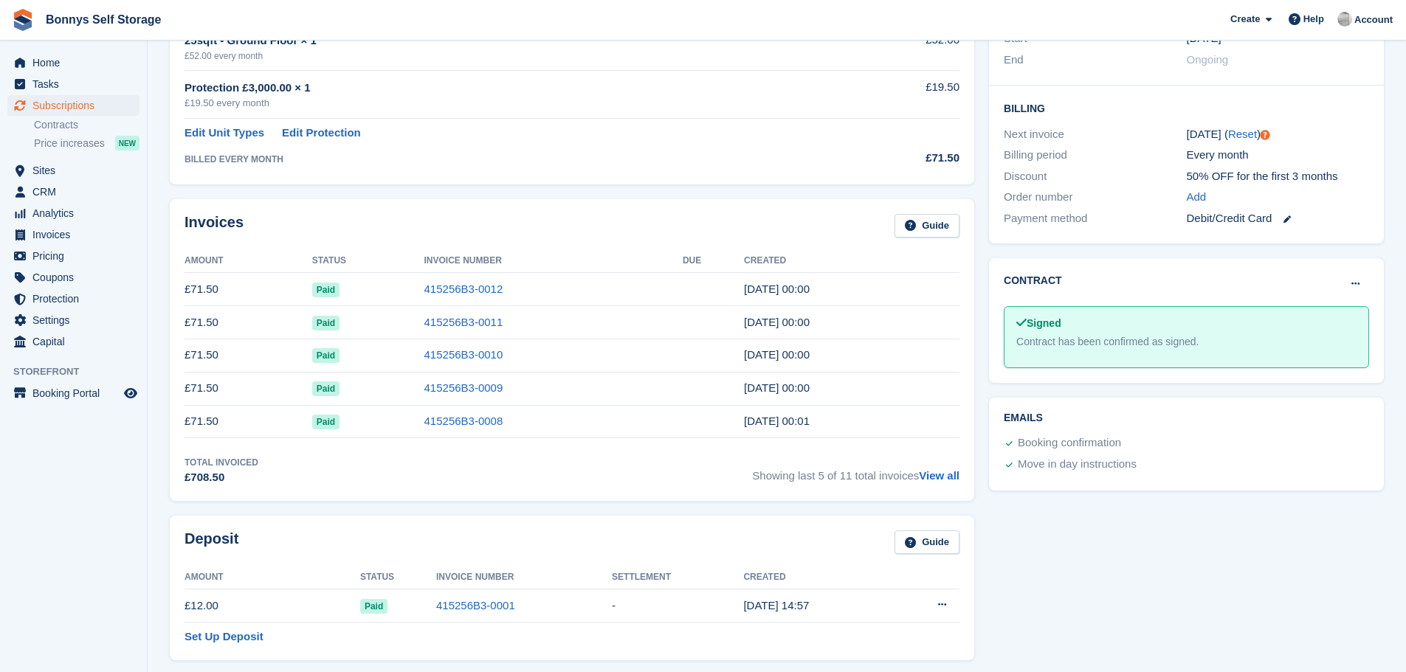
scroll to position [42, 0]
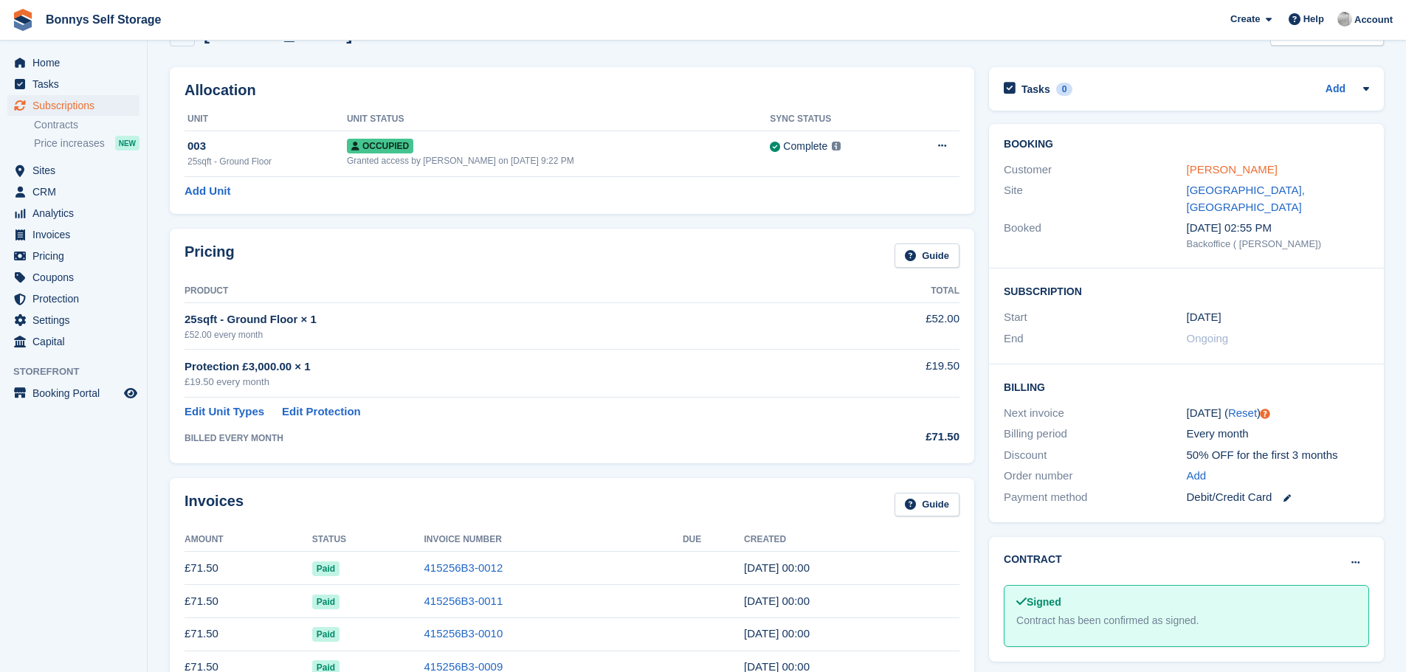
click at [1212, 170] on link "[PERSON_NAME]" at bounding box center [1232, 169] width 91 height 13
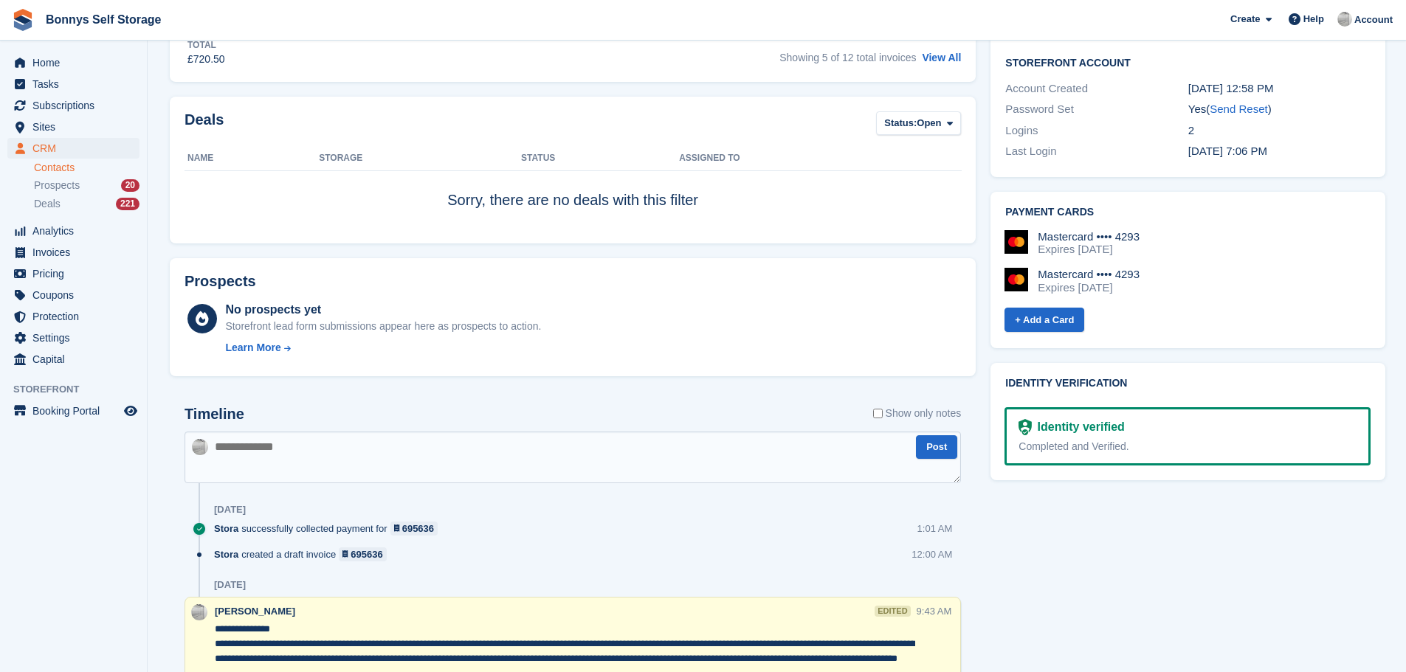
scroll to position [517, 0]
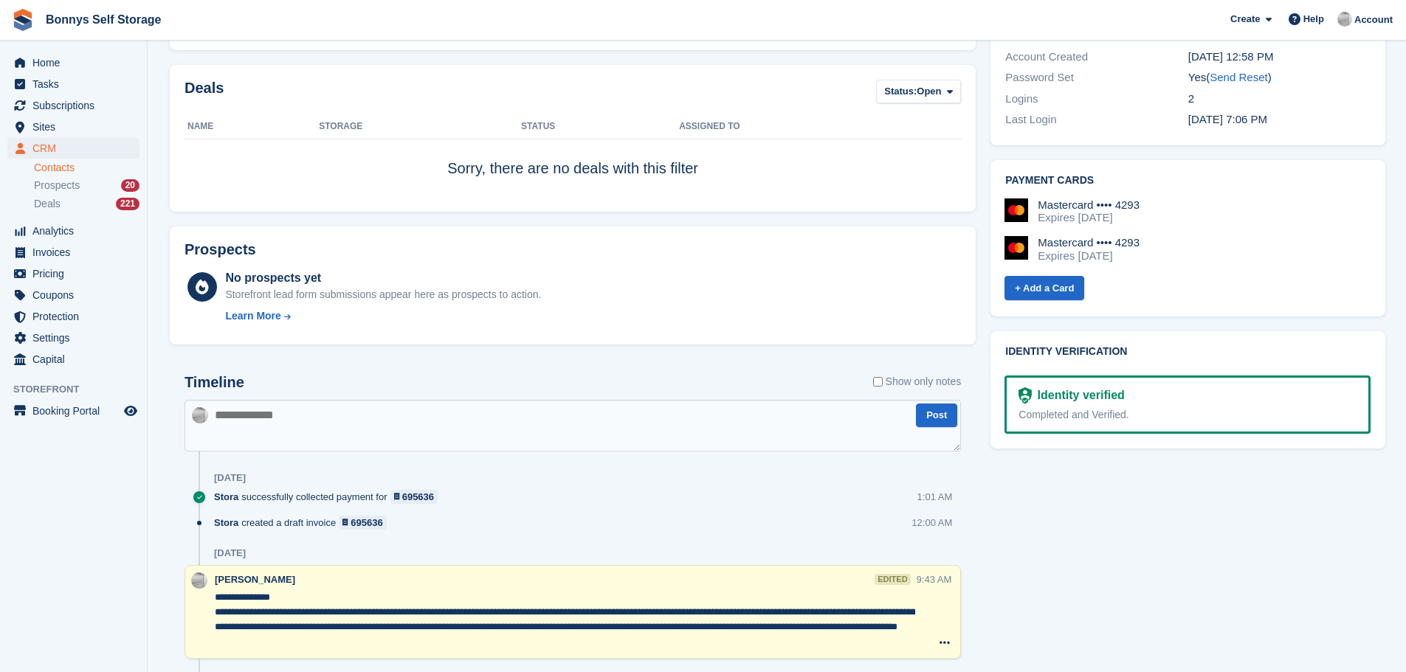
click at [250, 419] on textarea at bounding box center [572, 426] width 776 height 52
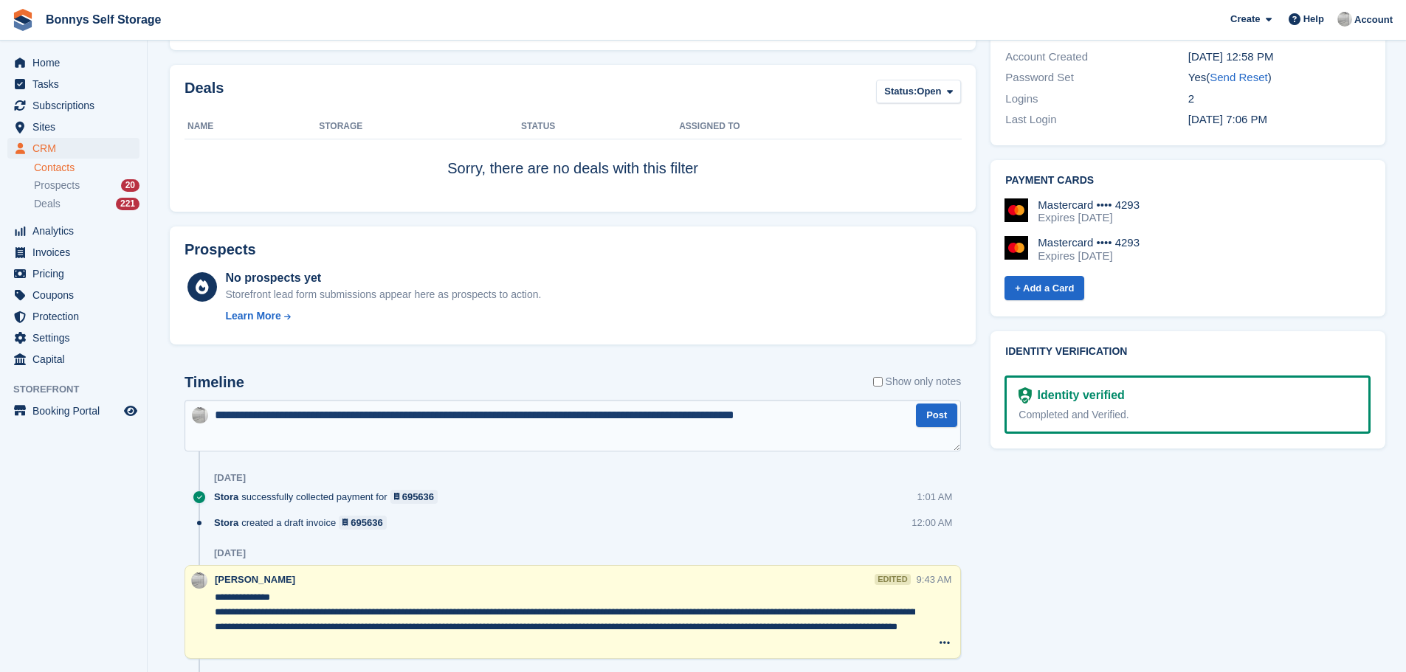
click at [821, 410] on textarea "**********" at bounding box center [572, 426] width 776 height 52
type textarea "**********"
click at [943, 415] on button "Post" at bounding box center [936, 416] width 41 height 24
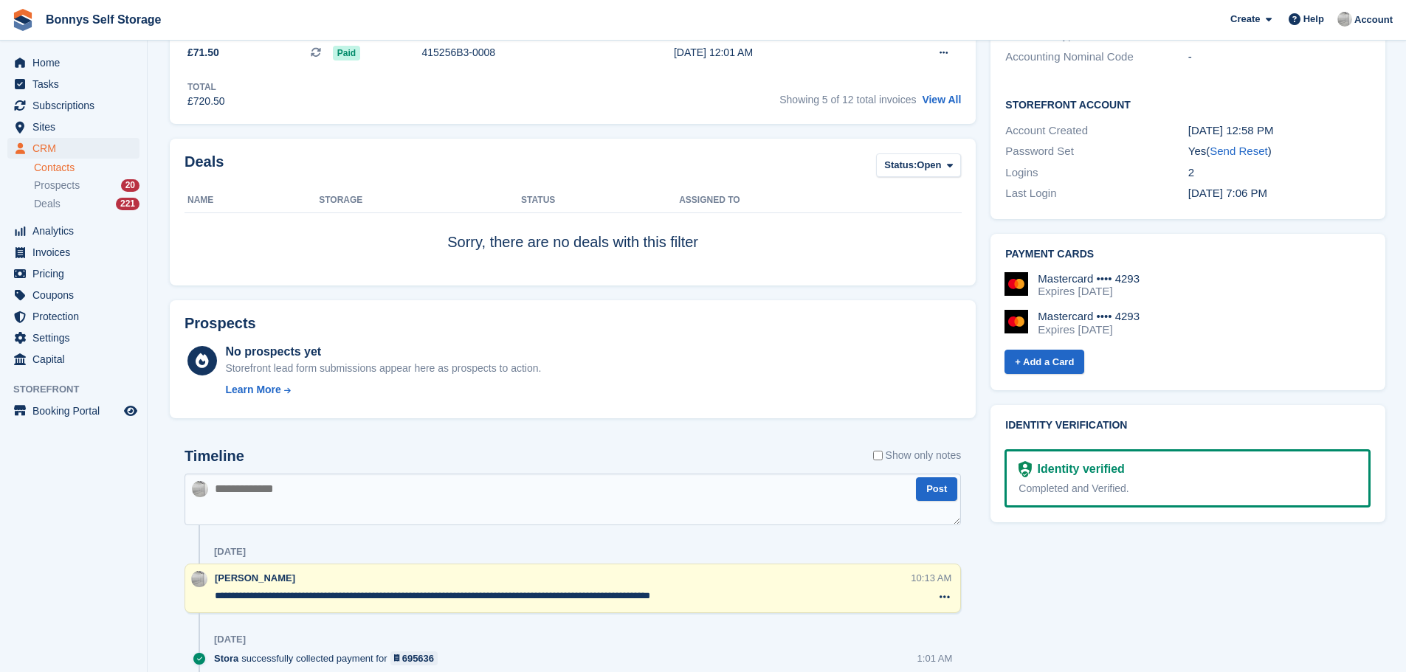
scroll to position [0, 0]
